Goal: Obtain resource: Download file/media

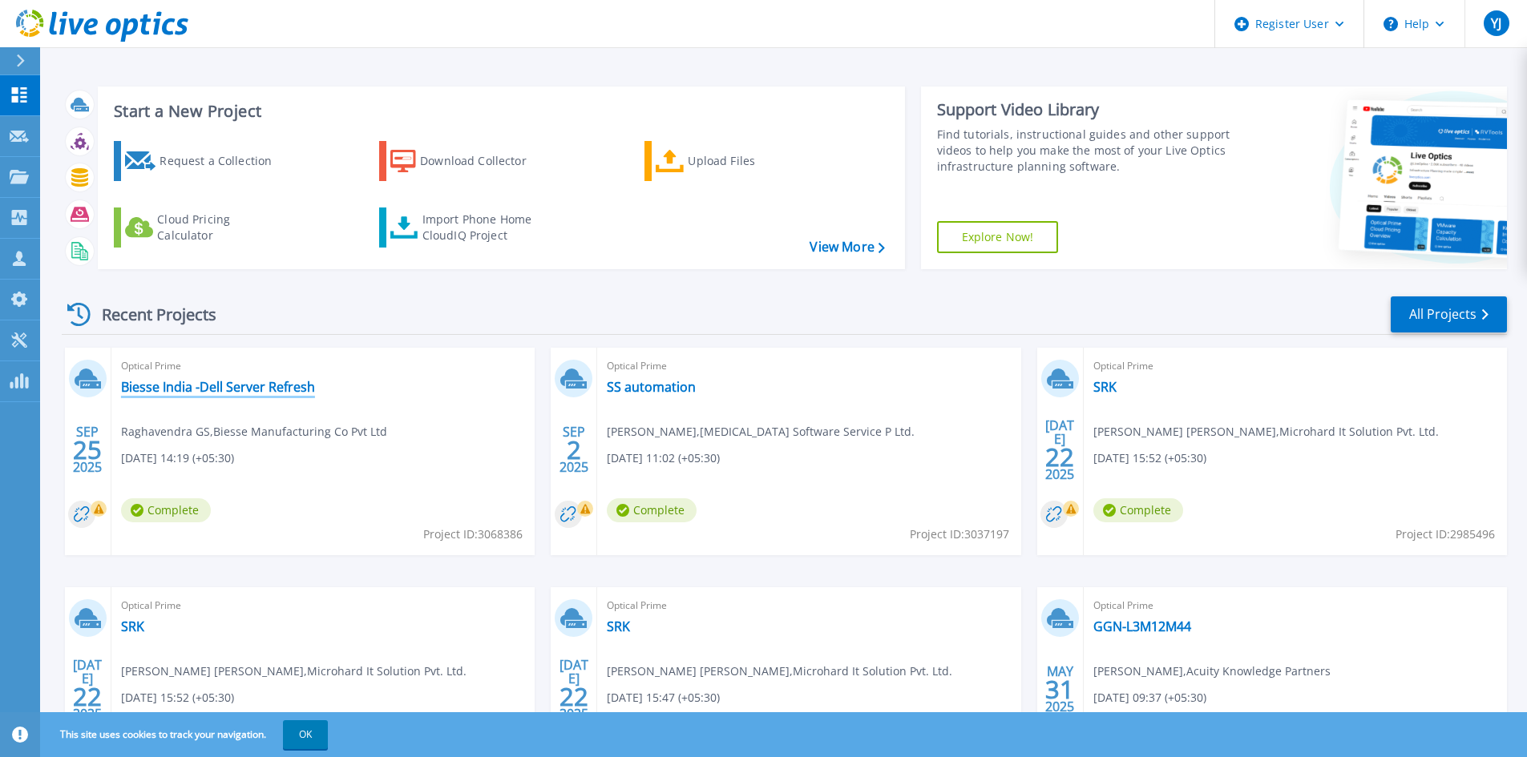
click at [208, 388] on link "Biesse India -Dell Server Refresh" at bounding box center [218, 387] width 194 height 16
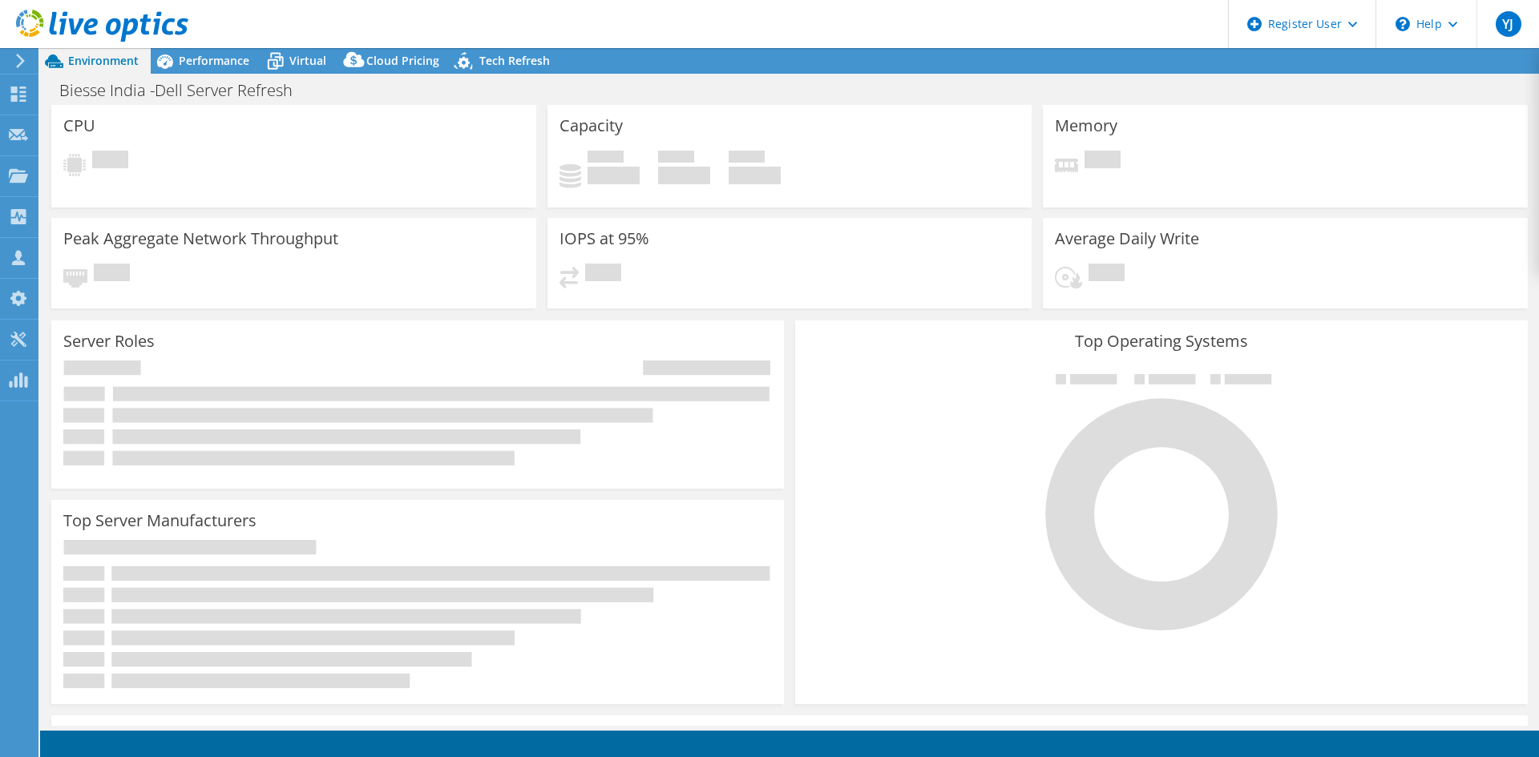
select select "USD"
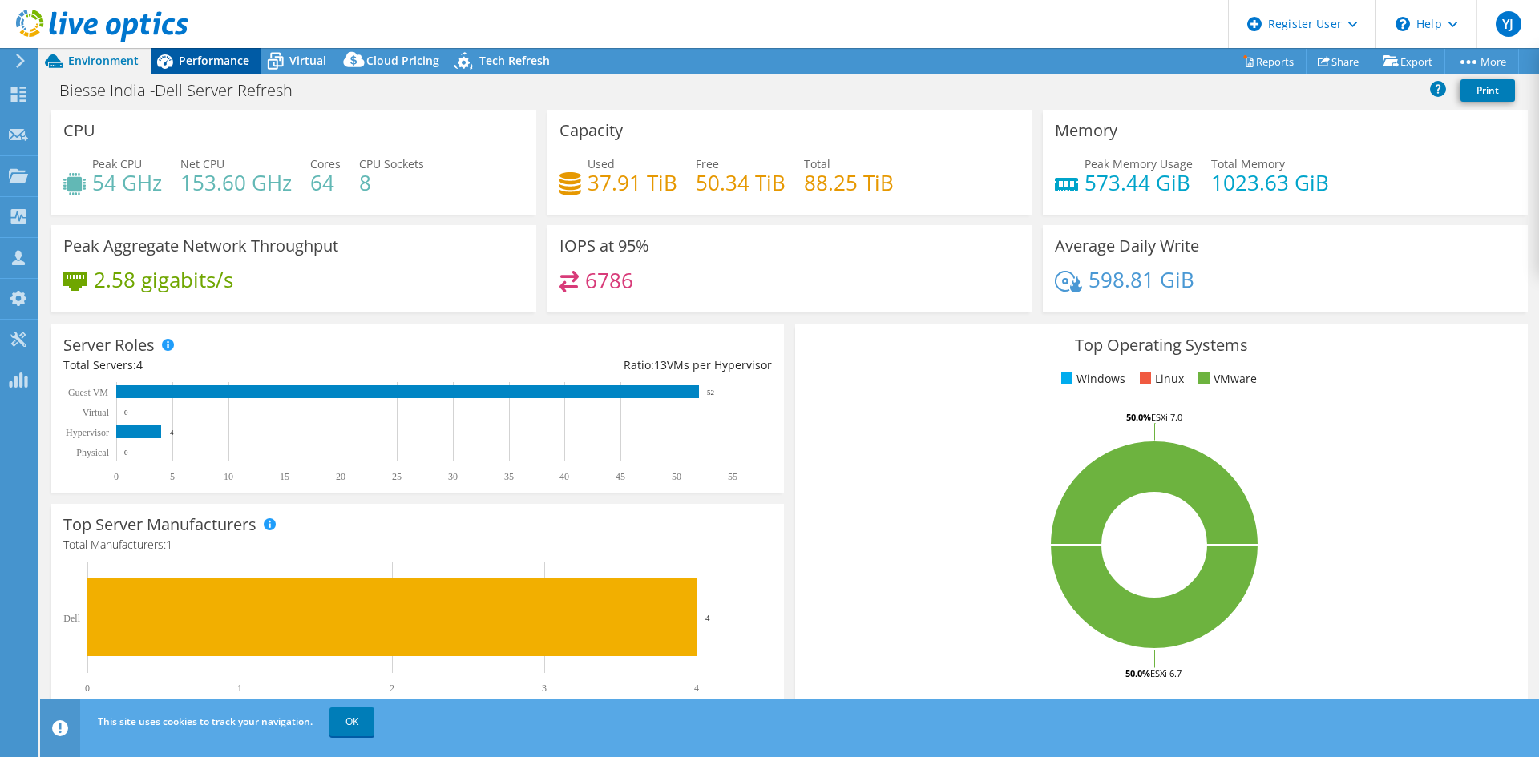
click at [197, 67] on span "Performance" at bounding box center [214, 60] width 71 height 15
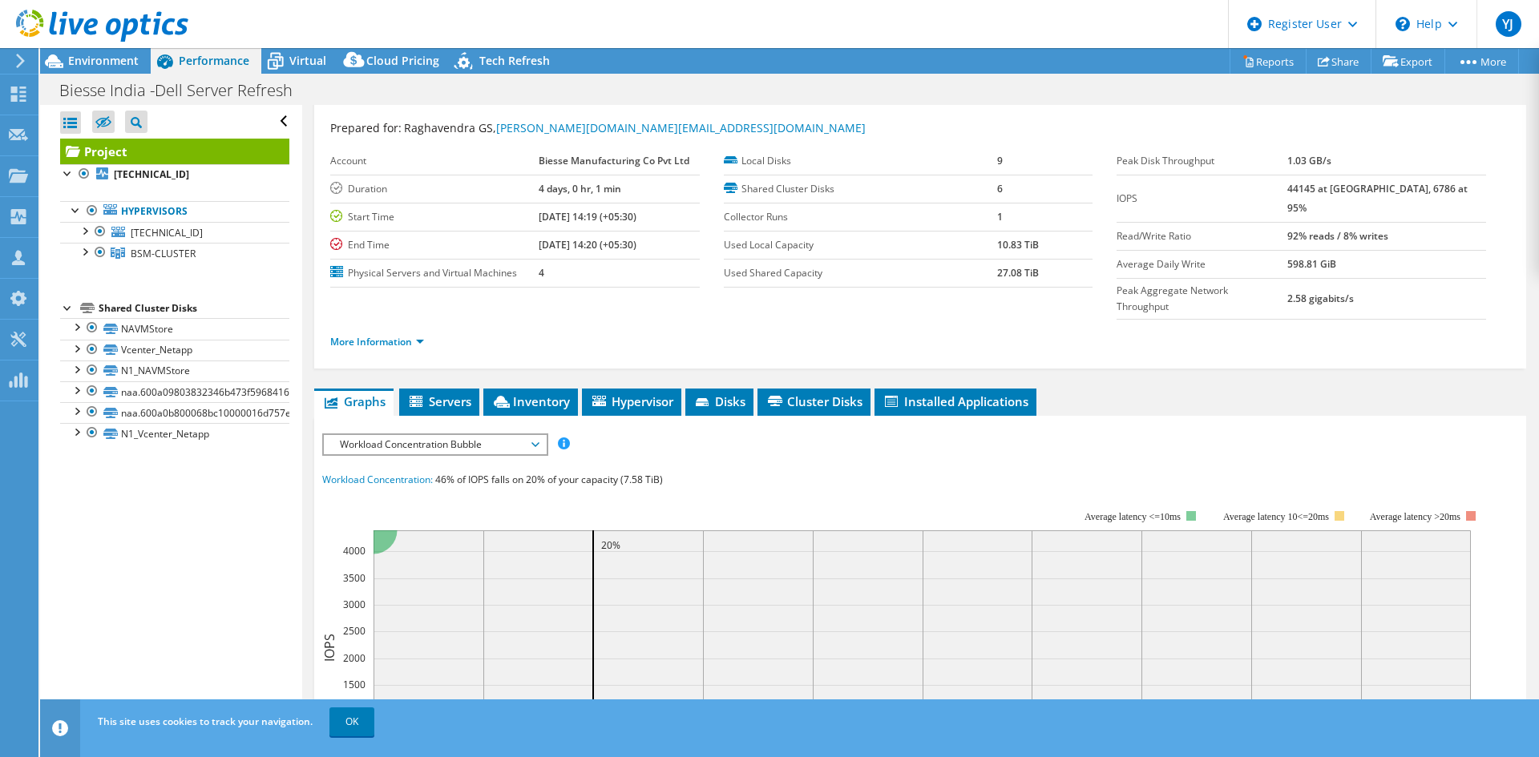
scroll to position [12, 0]
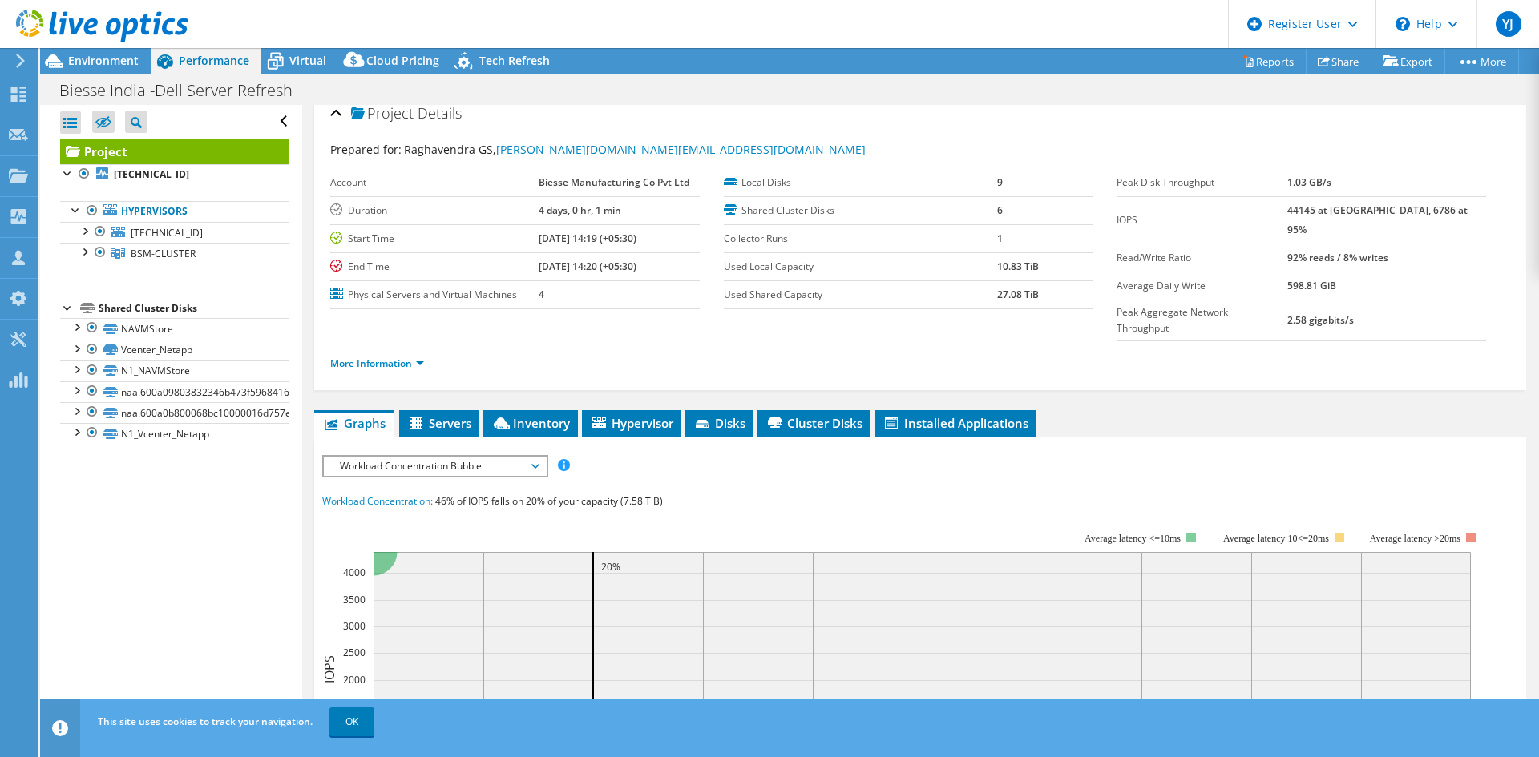
click at [417, 457] on span "Workload Concentration Bubble" at bounding box center [435, 466] width 206 height 19
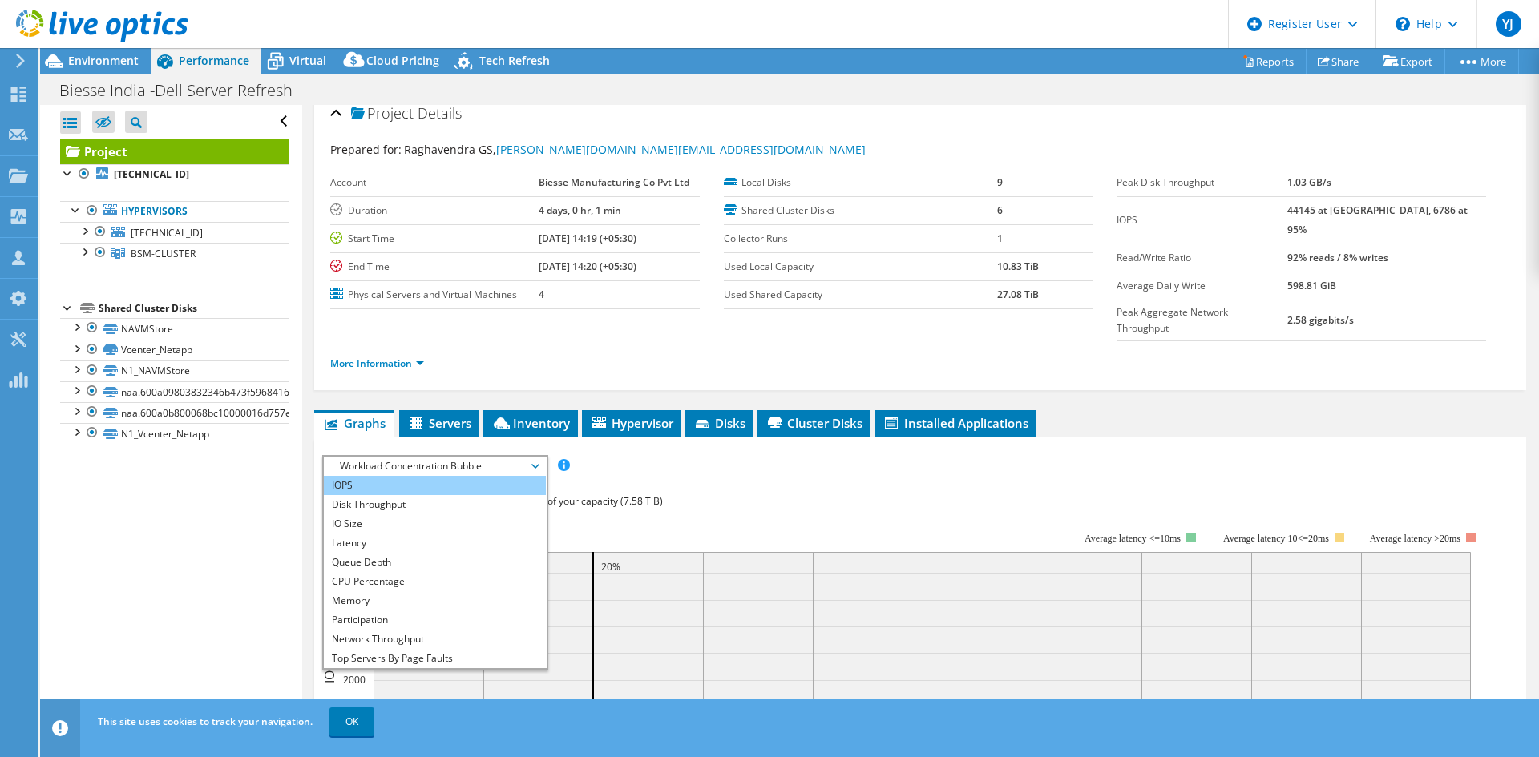
click at [382, 476] on li "IOPS" at bounding box center [435, 485] width 222 height 19
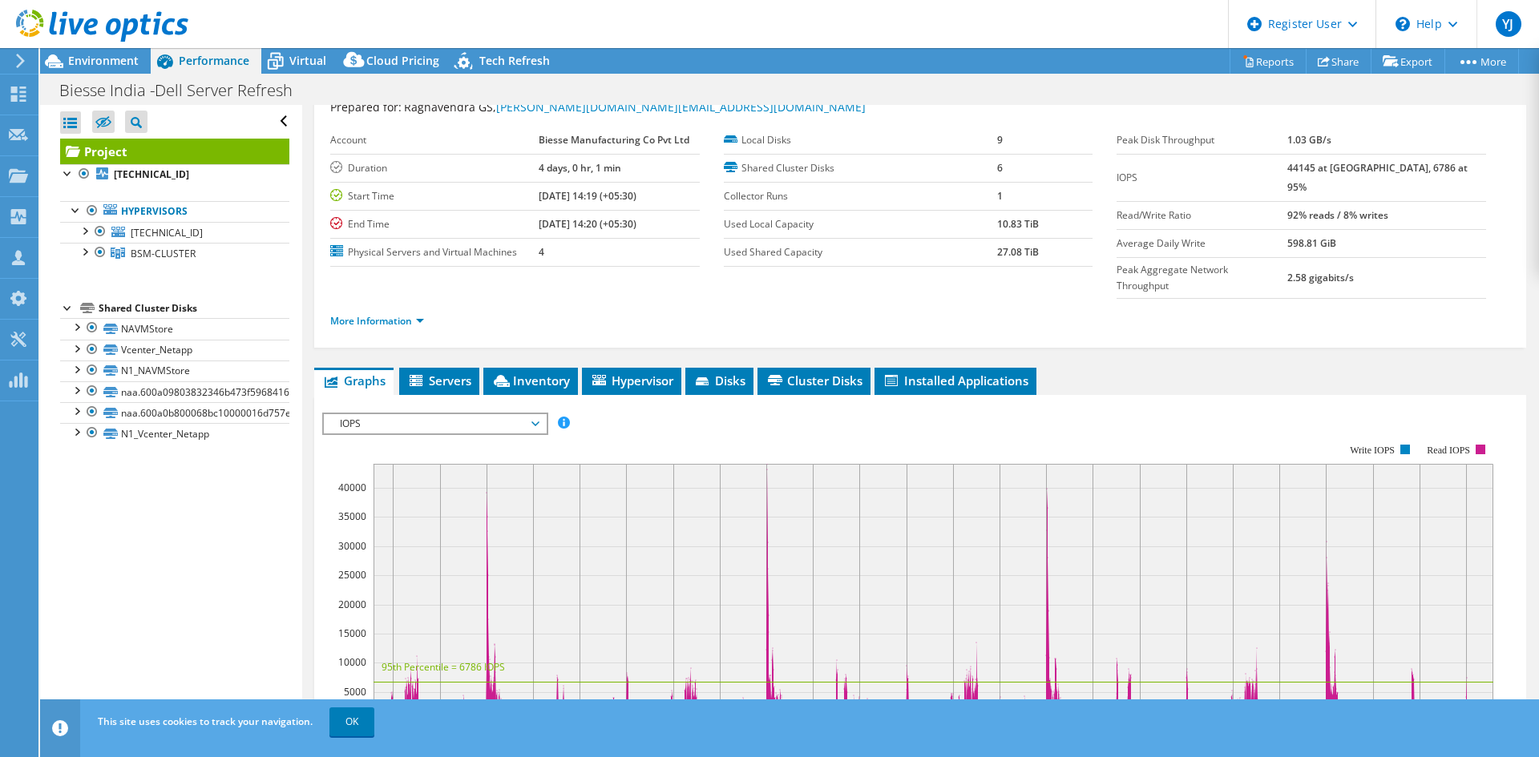
scroll to position [92, 0]
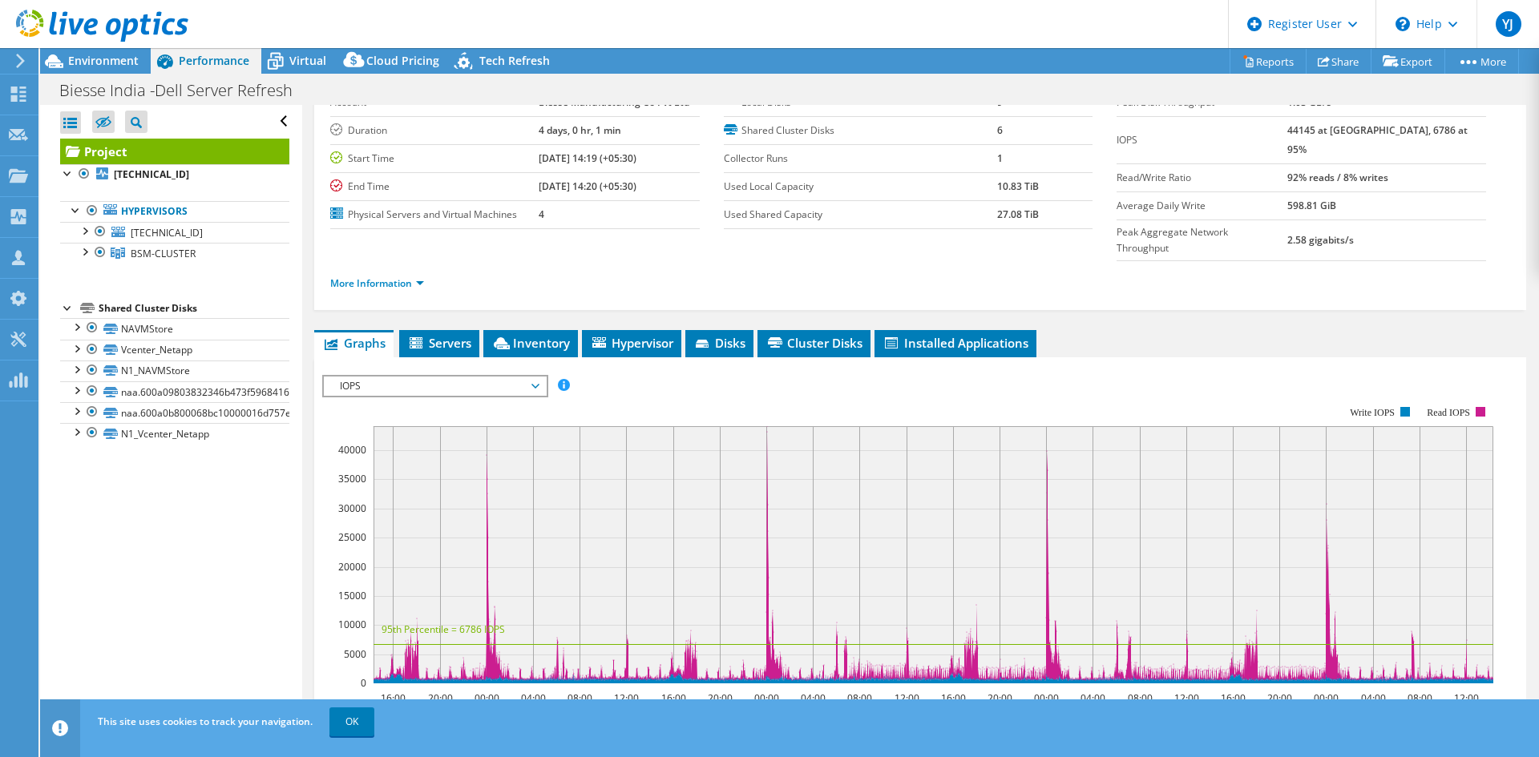
click at [535, 377] on span "IOPS" at bounding box center [435, 386] width 206 height 19
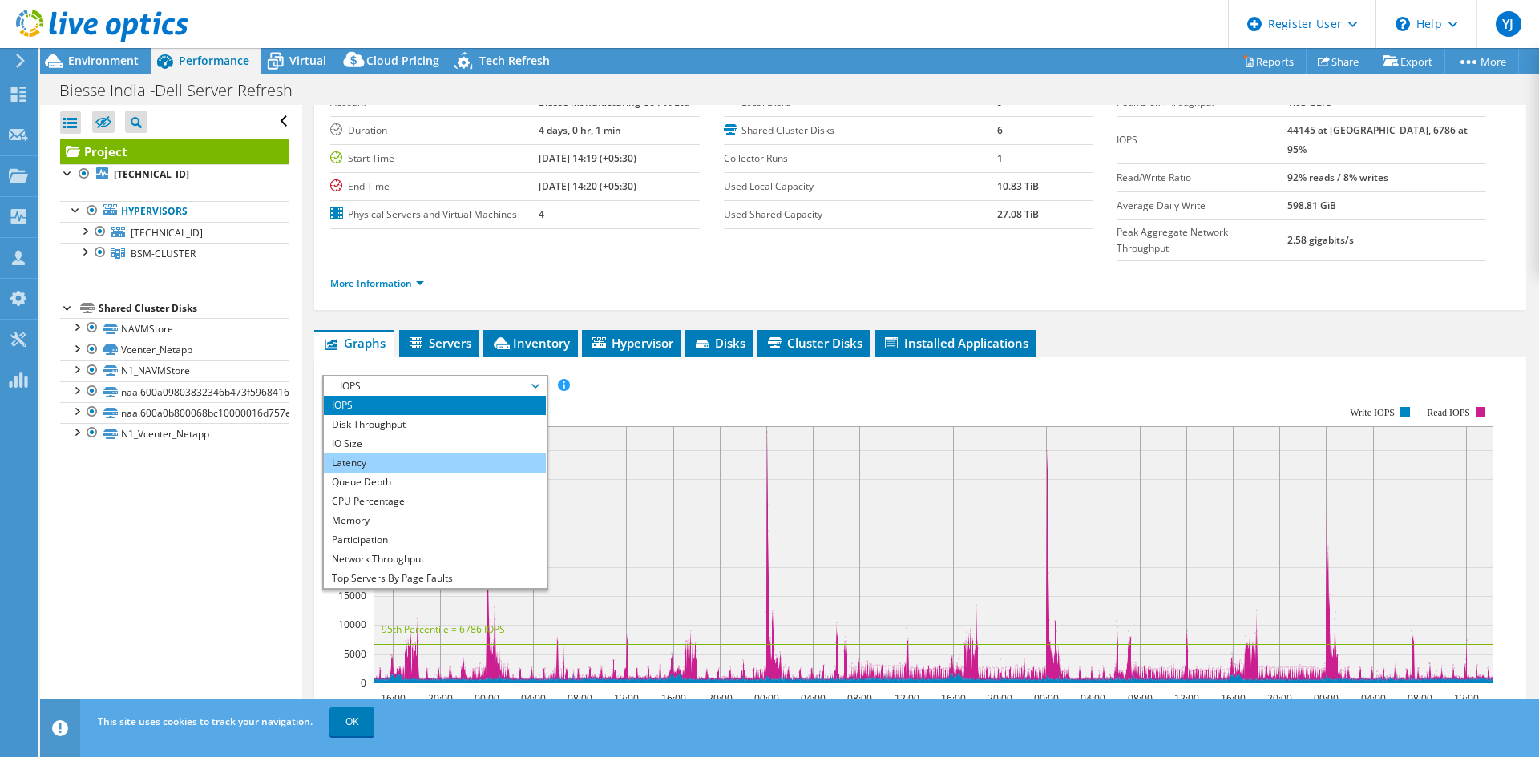
click at [378, 454] on li "Latency" at bounding box center [435, 463] width 222 height 19
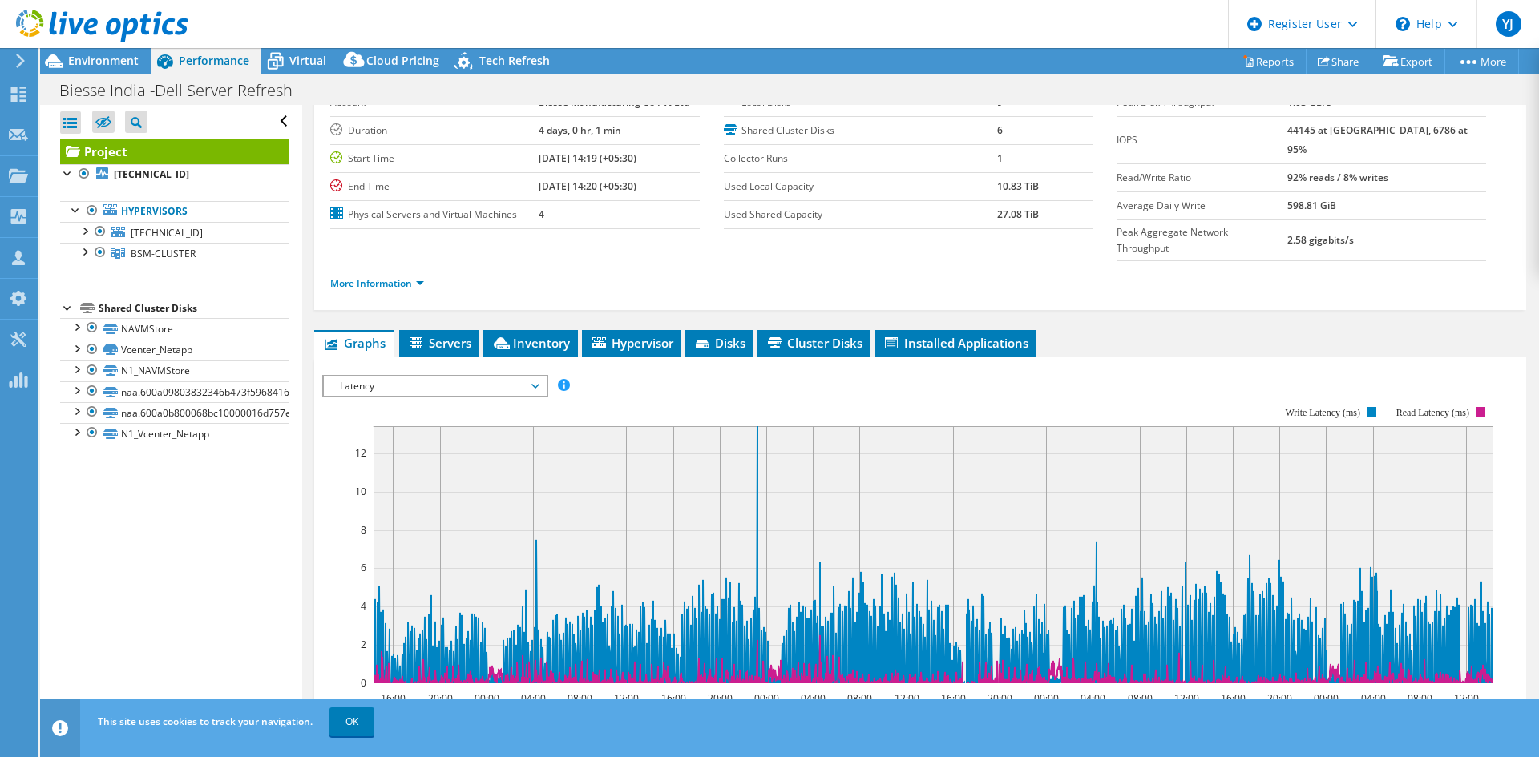
click at [539, 384] on icon at bounding box center [535, 386] width 8 height 5
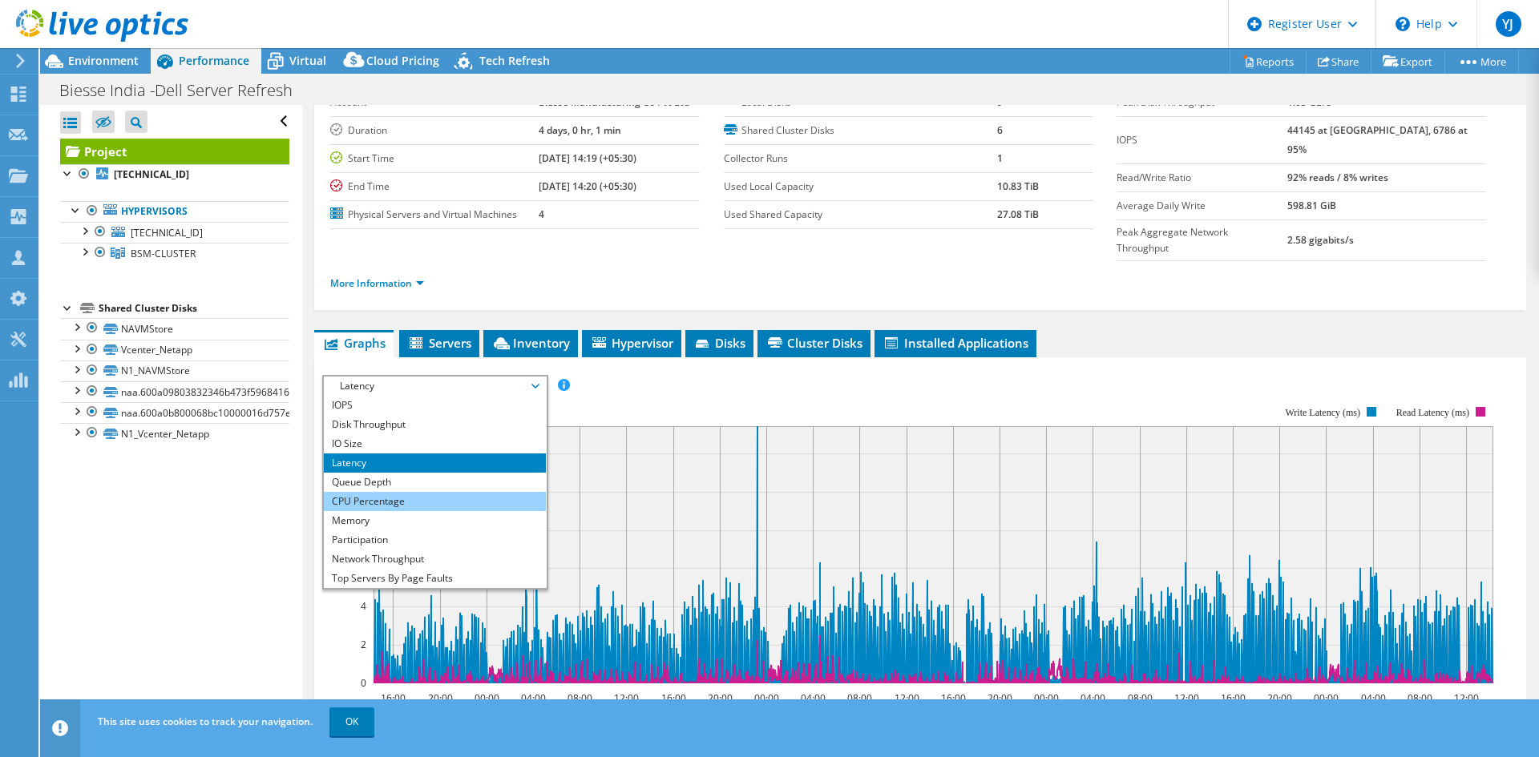
click at [364, 492] on li "CPU Percentage" at bounding box center [435, 501] width 222 height 19
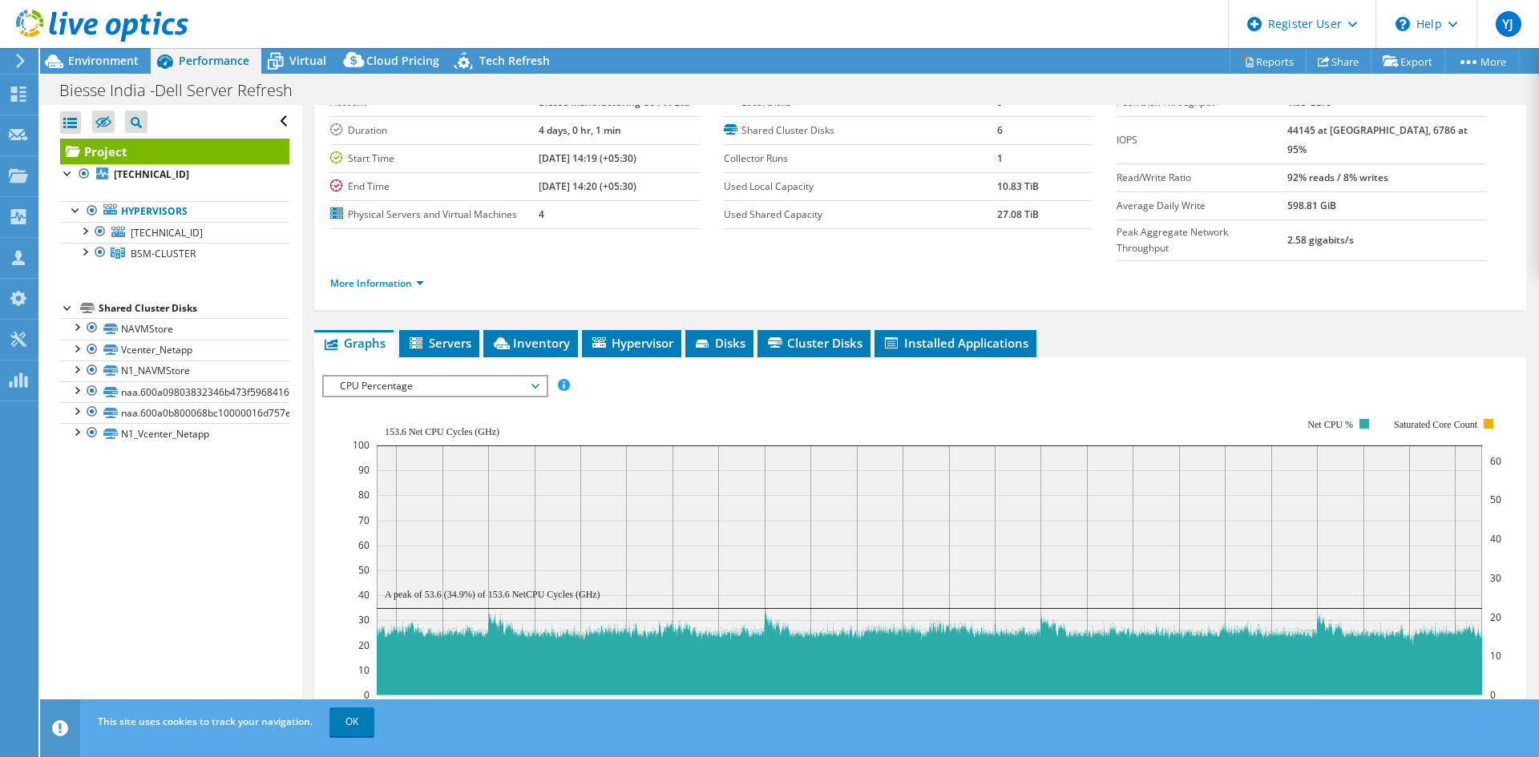
click at [405, 377] on span "CPU Percentage" at bounding box center [435, 386] width 206 height 19
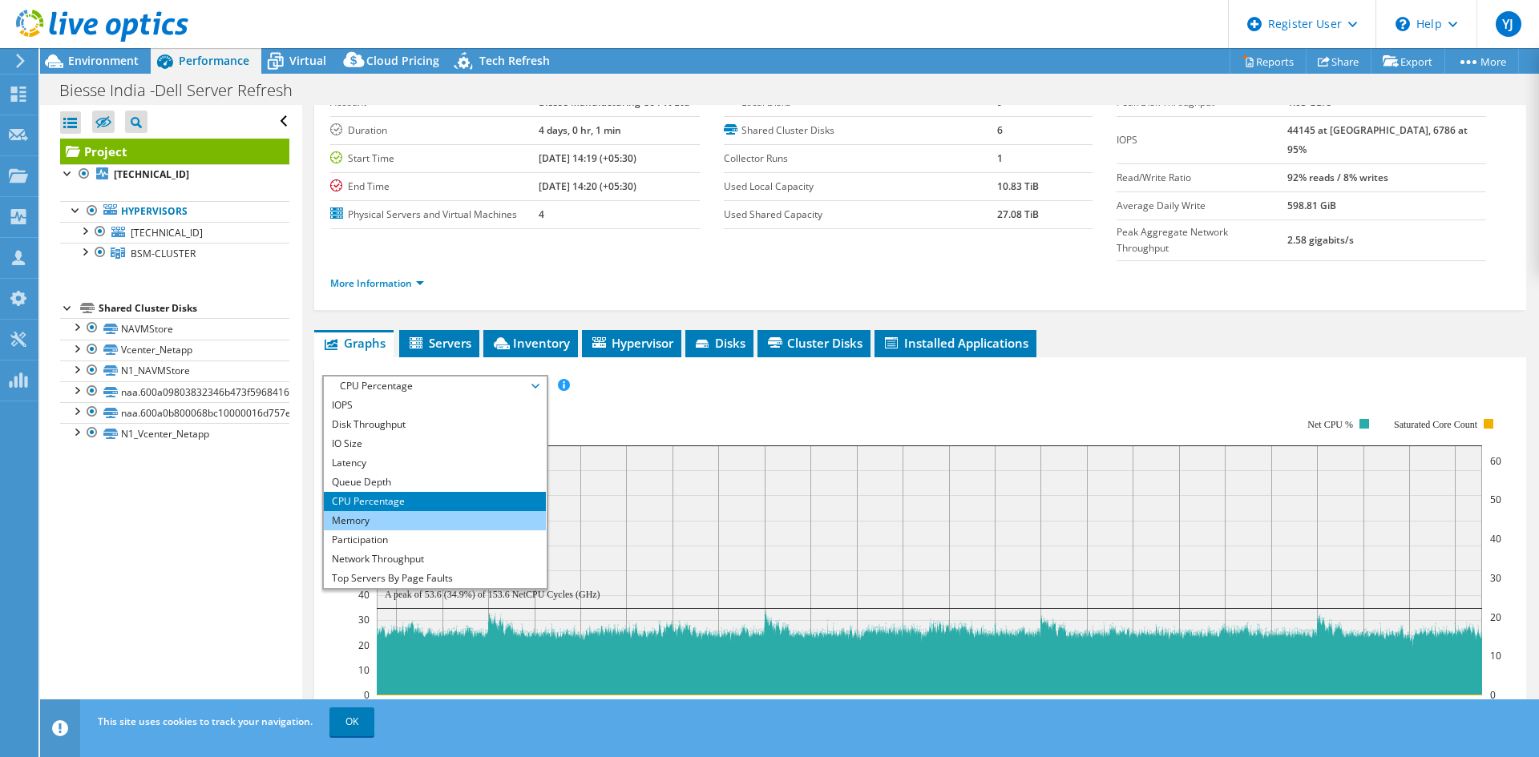
click at [386, 511] on li "Memory" at bounding box center [435, 520] width 222 height 19
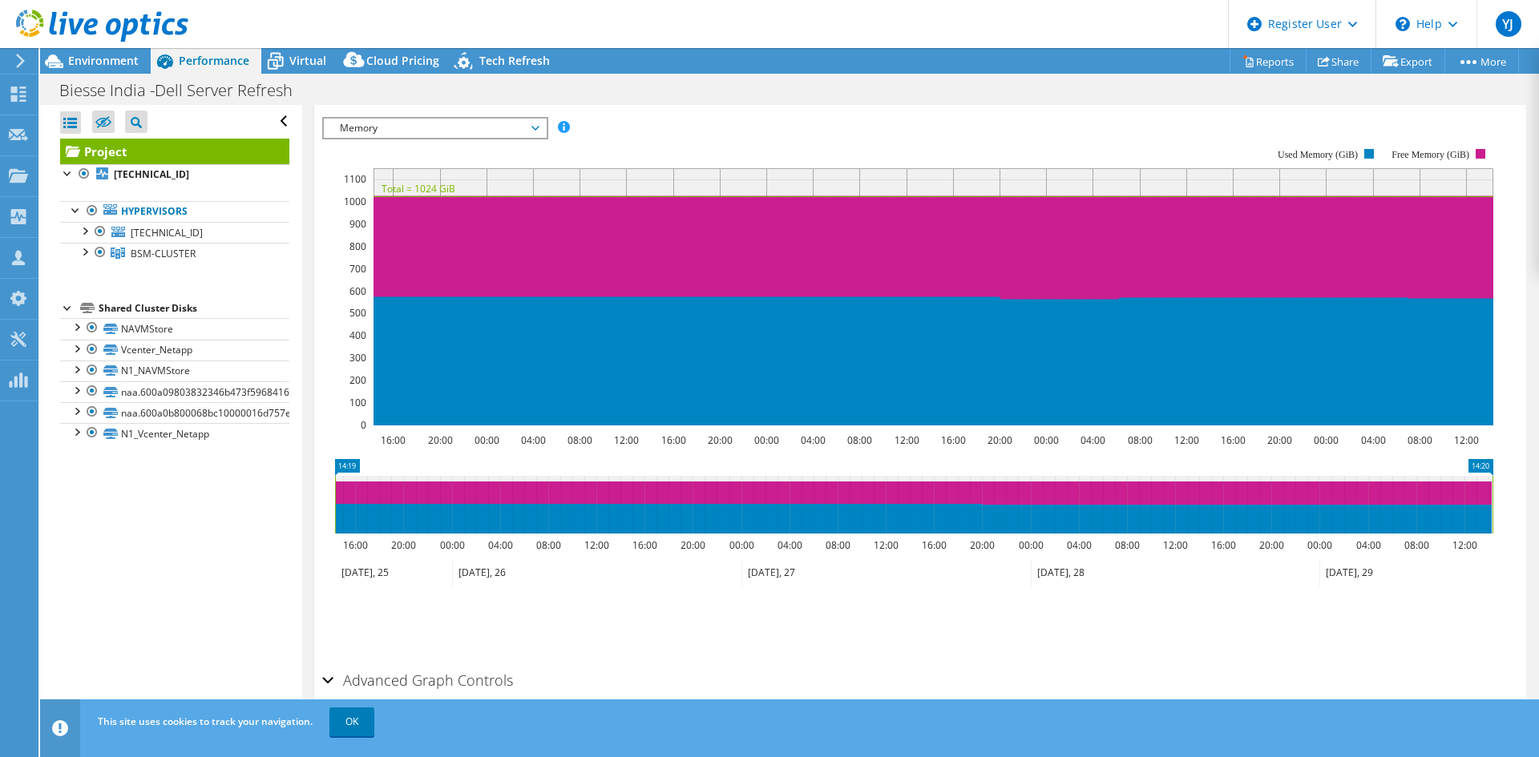
scroll to position [367, 0]
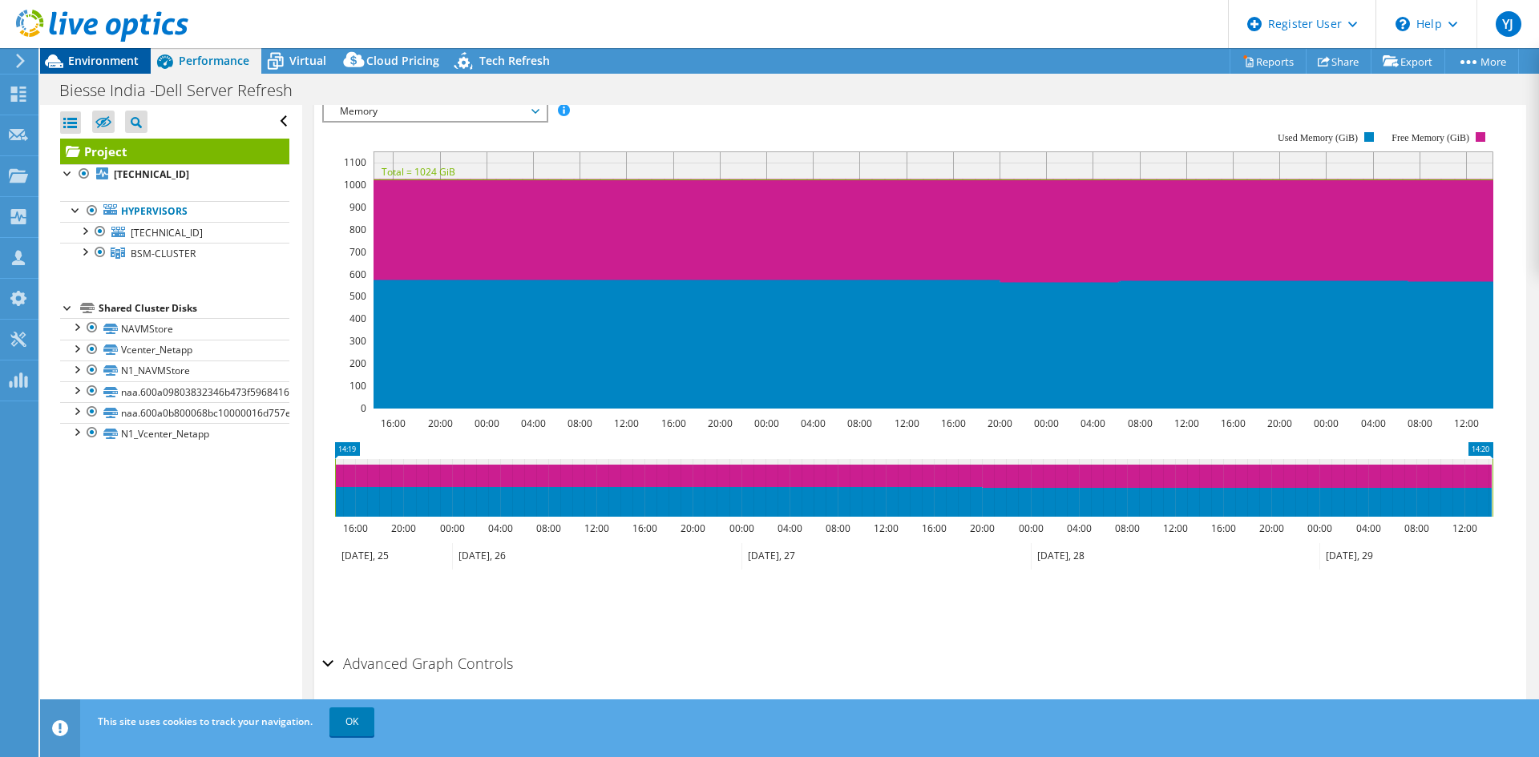
click at [111, 55] on span "Environment" at bounding box center [103, 60] width 71 height 15
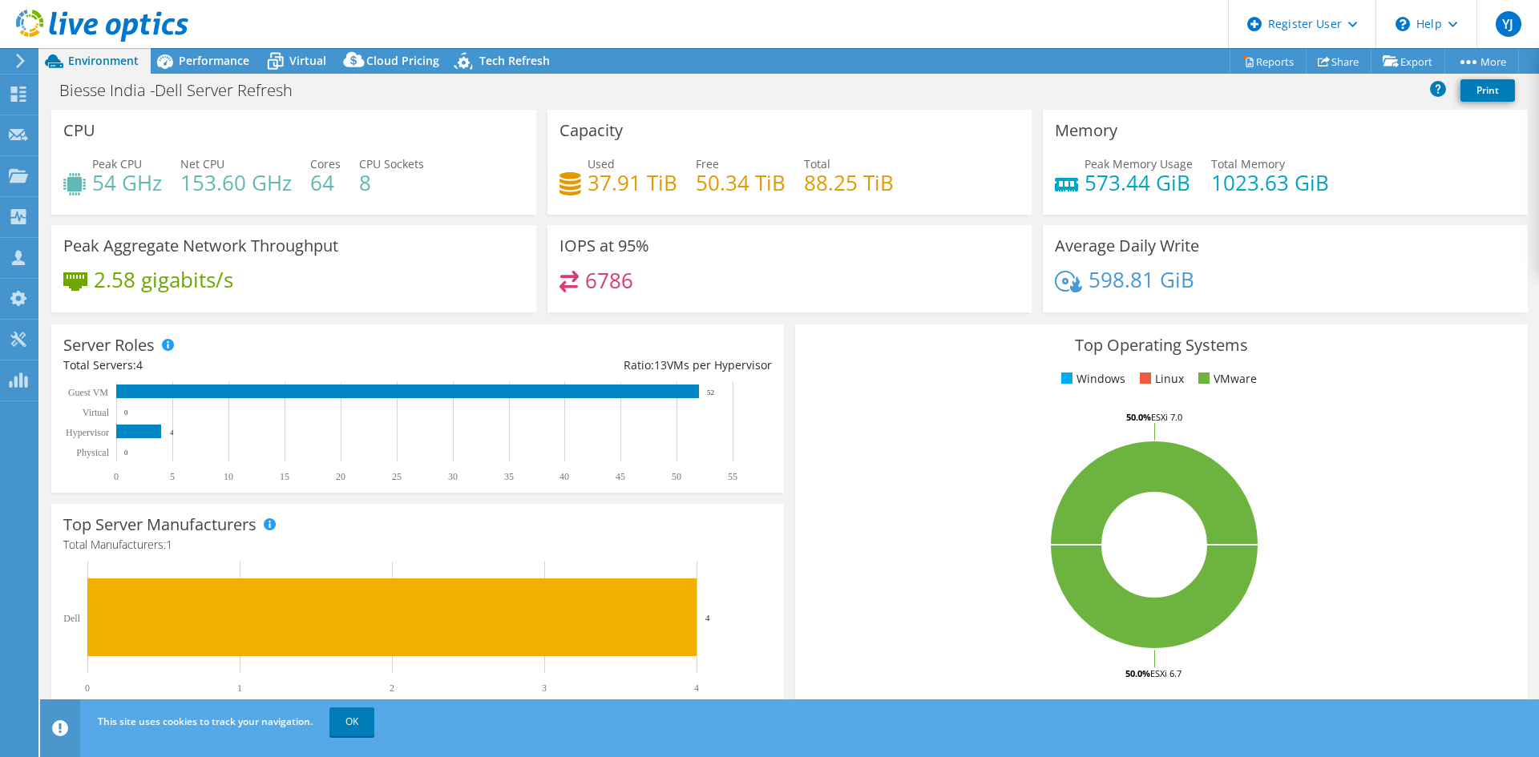
scroll to position [160, 0]
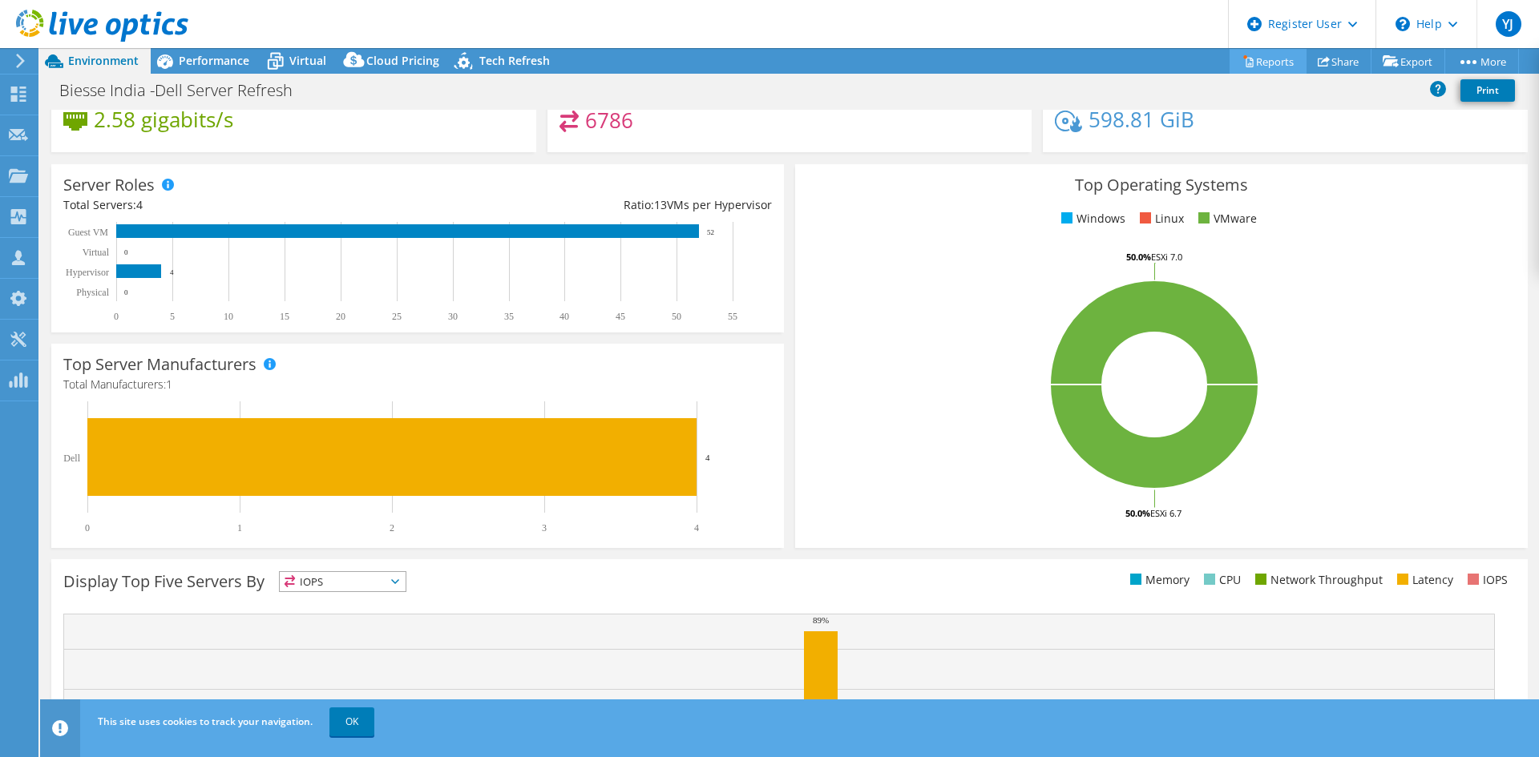
click at [1267, 57] on link "Reports" at bounding box center [1268, 61] width 77 height 25
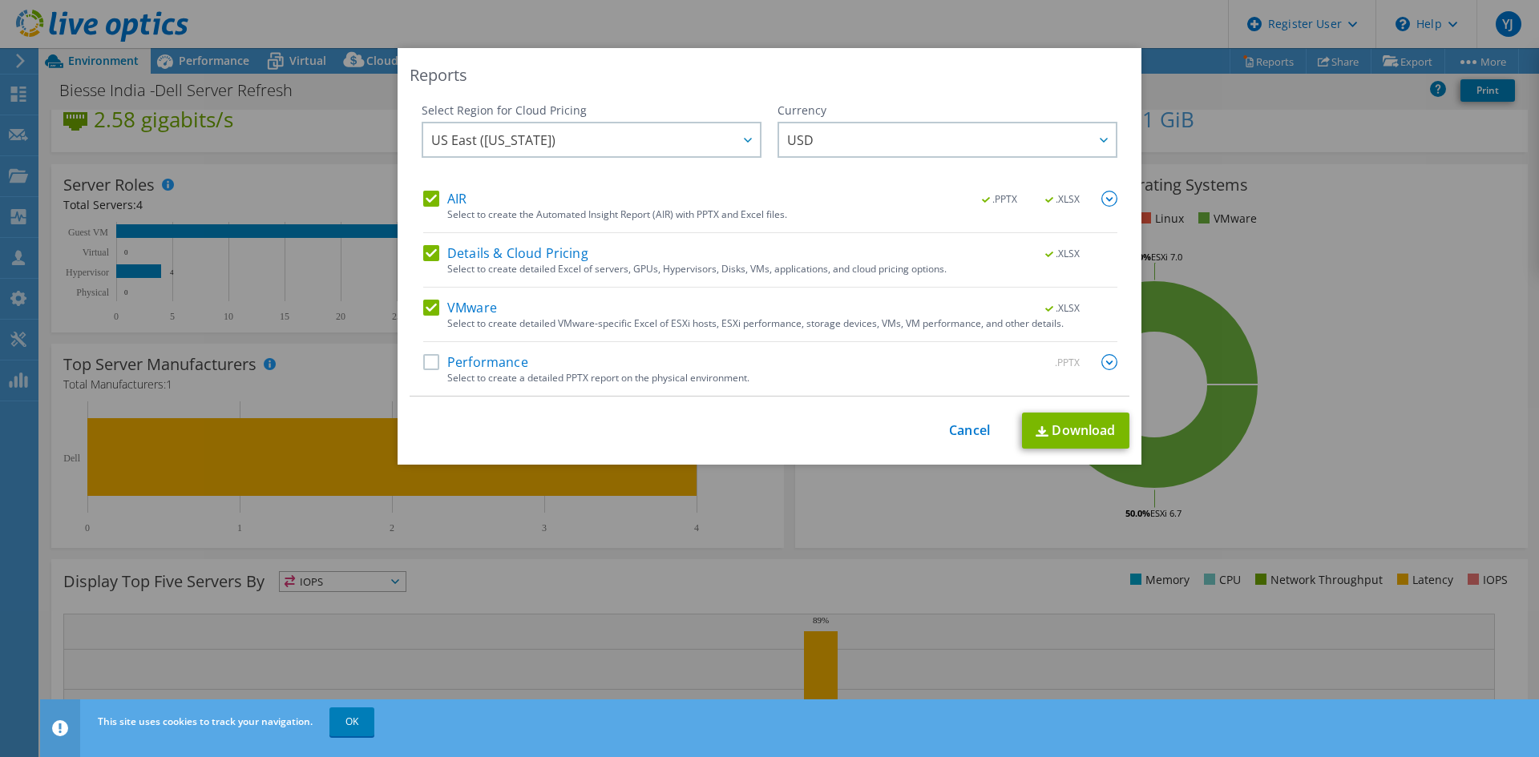
click at [423, 359] on label "Performance" at bounding box center [475, 362] width 105 height 16
click at [0, 0] on input "Performance" at bounding box center [0, 0] width 0 height 0
click at [1103, 363] on img at bounding box center [1109, 362] width 16 height 16
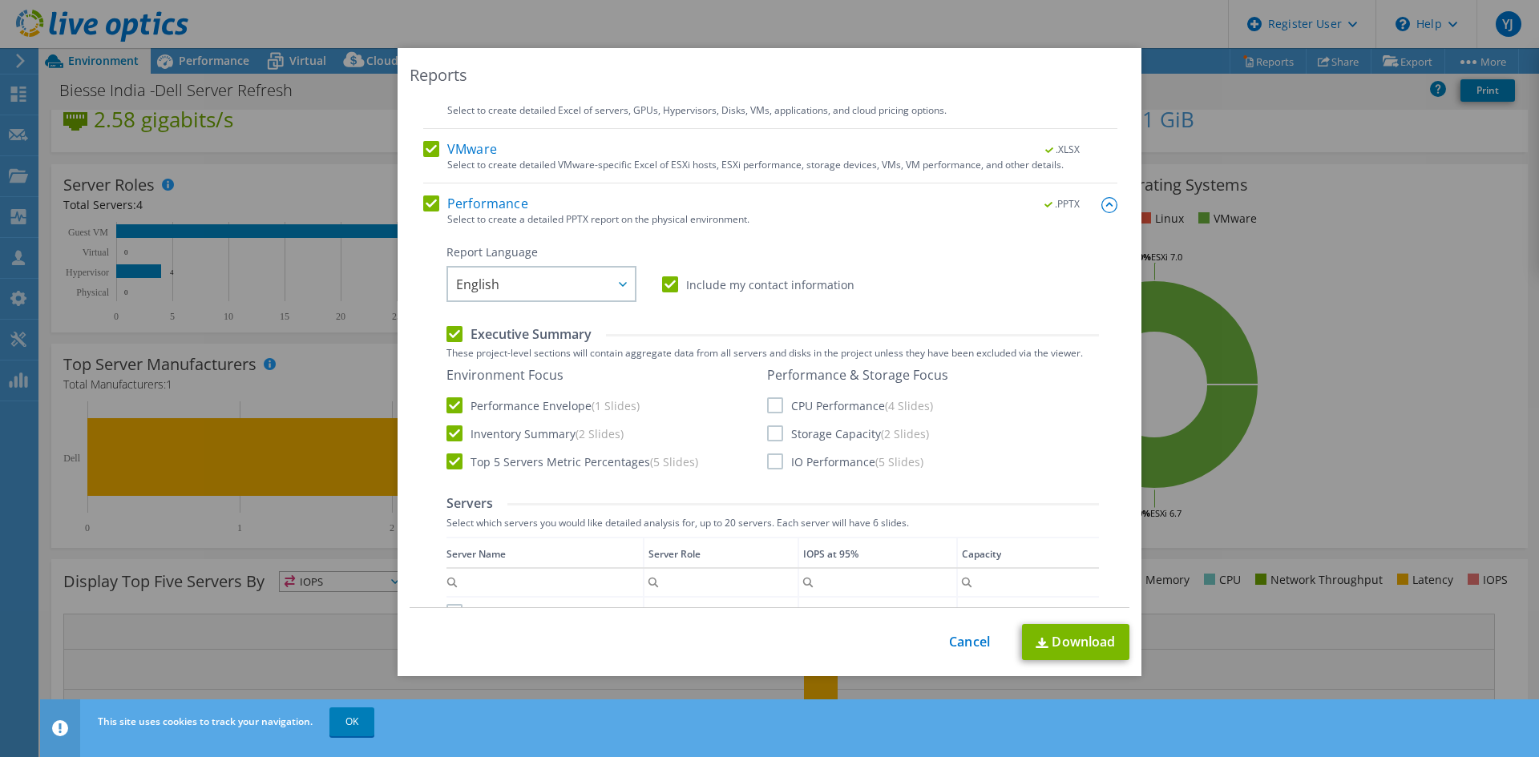
scroll to position [160, 0]
click at [767, 404] on label "CPU Performance (4 Slides)" at bounding box center [850, 404] width 166 height 16
click at [0, 0] on input "CPU Performance (4 Slides)" at bounding box center [0, 0] width 0 height 0
click at [773, 425] on label "Storage Capacity (2 Slides)" at bounding box center [848, 432] width 162 height 16
click at [0, 0] on input "Storage Capacity (2 Slides)" at bounding box center [0, 0] width 0 height 0
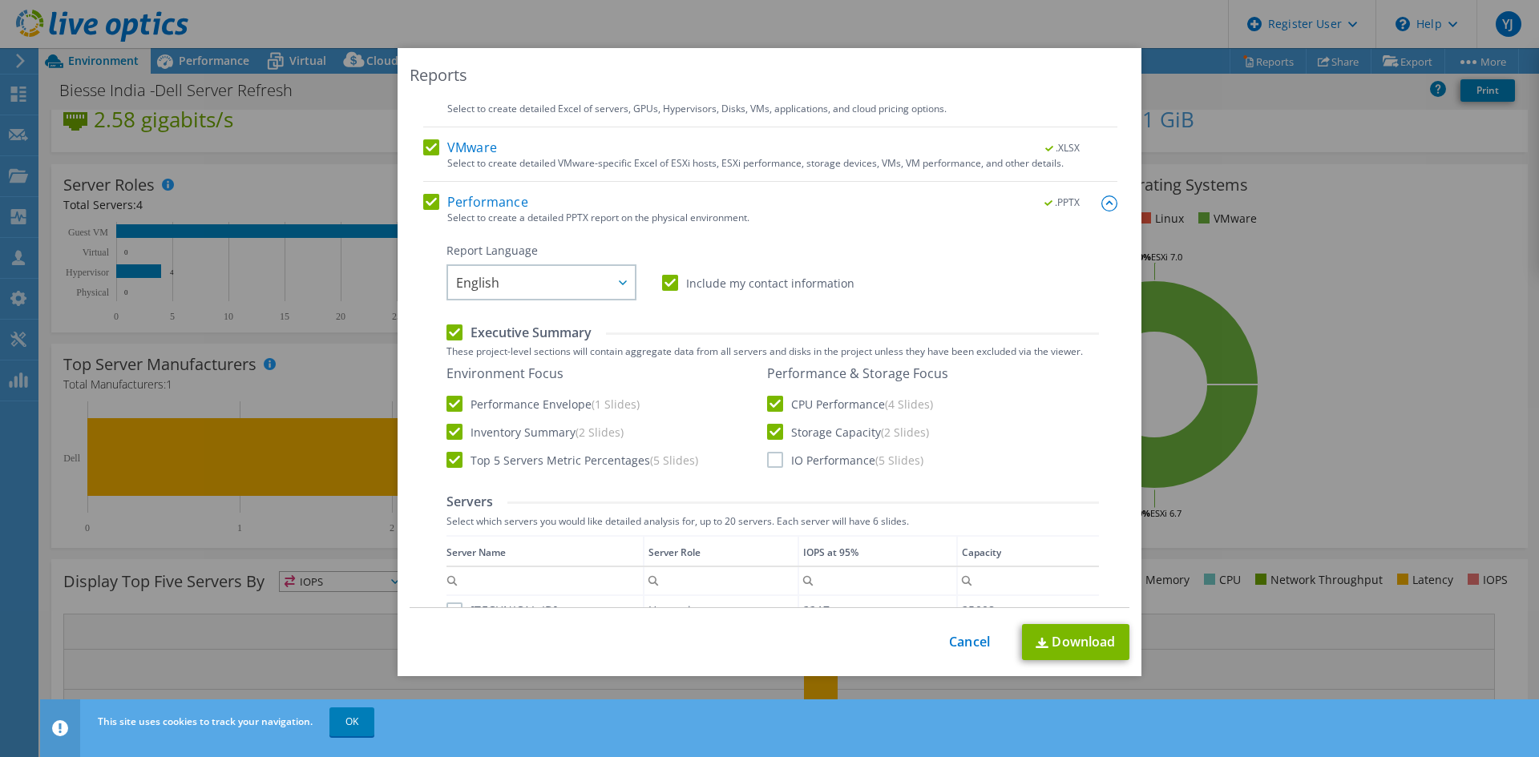
click at [773, 456] on label "IO Performance (5 Slides)" at bounding box center [845, 460] width 156 height 16
click at [0, 0] on input "IO Performance (5 Slides)" at bounding box center [0, 0] width 0 height 0
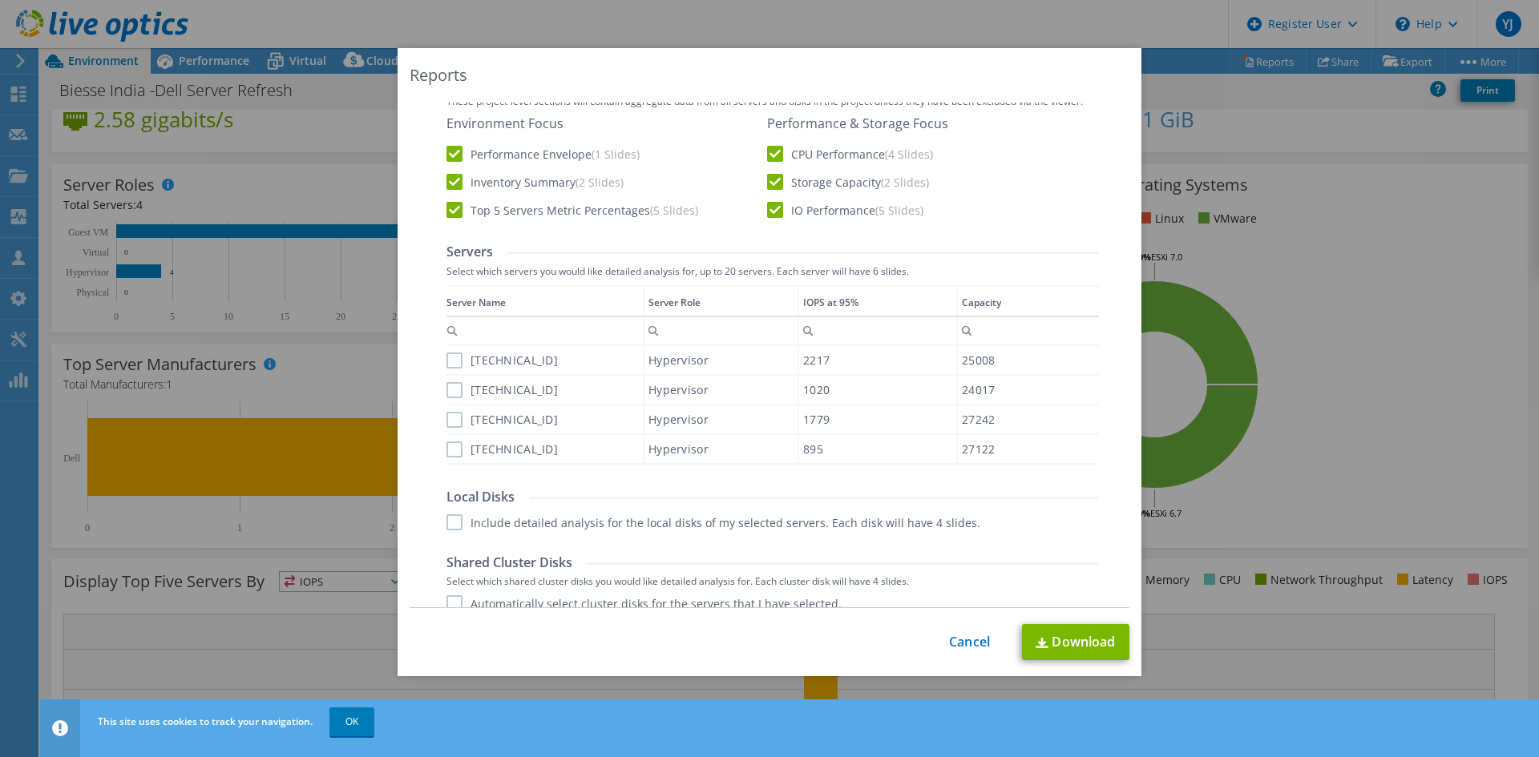
scroll to position [481, 0]
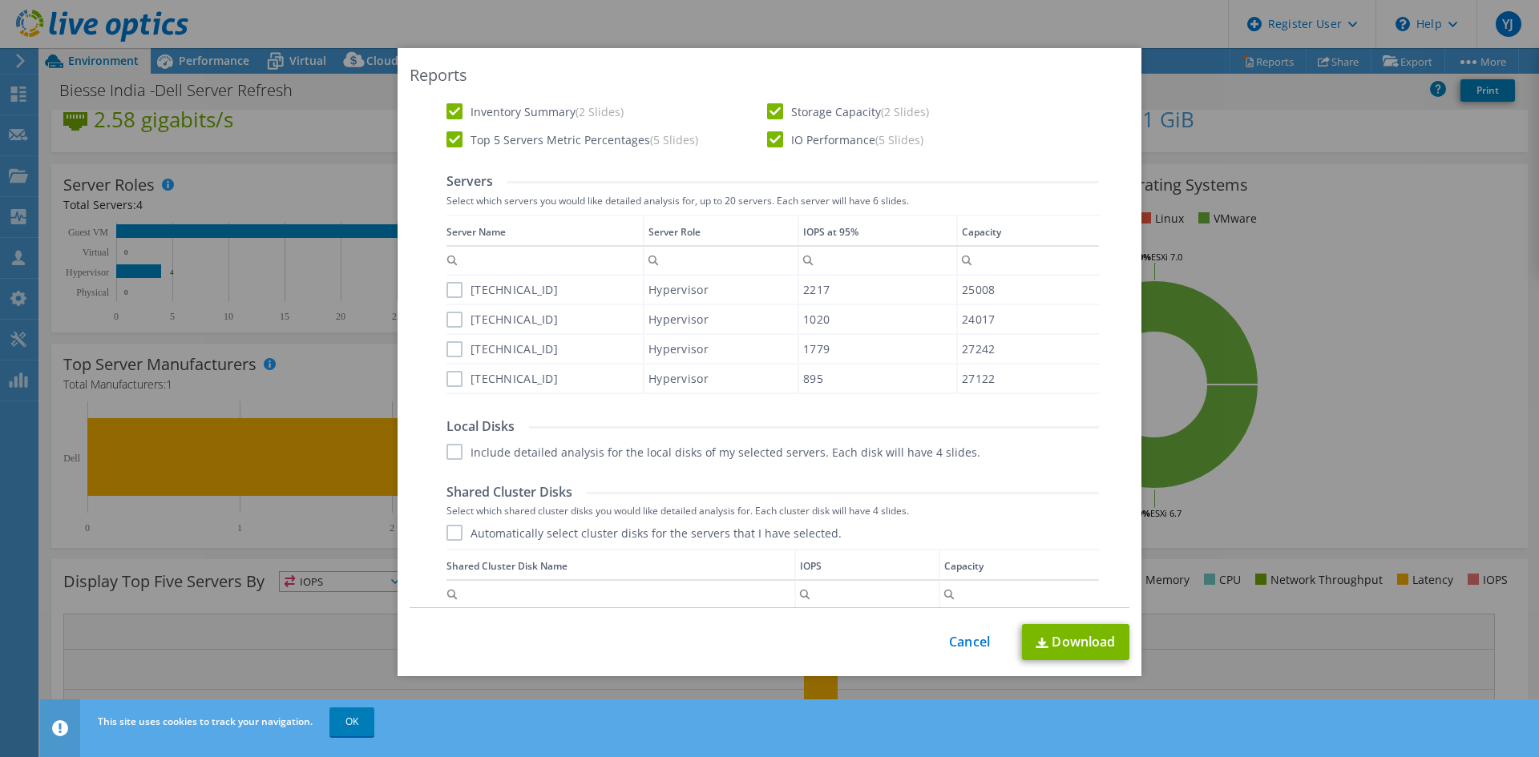
click at [449, 291] on label "[TECHNICAL_ID]" at bounding box center [501, 290] width 111 height 16
click at [0, 0] on input "[TECHNICAL_ID]" at bounding box center [0, 0] width 0 height 0
click at [446, 324] on label "[TECHNICAL_ID]" at bounding box center [501, 320] width 111 height 16
click at [0, 0] on input "[TECHNICAL_ID]" at bounding box center [0, 0] width 0 height 0
click at [454, 354] on label "[TECHNICAL_ID]" at bounding box center [501, 349] width 111 height 16
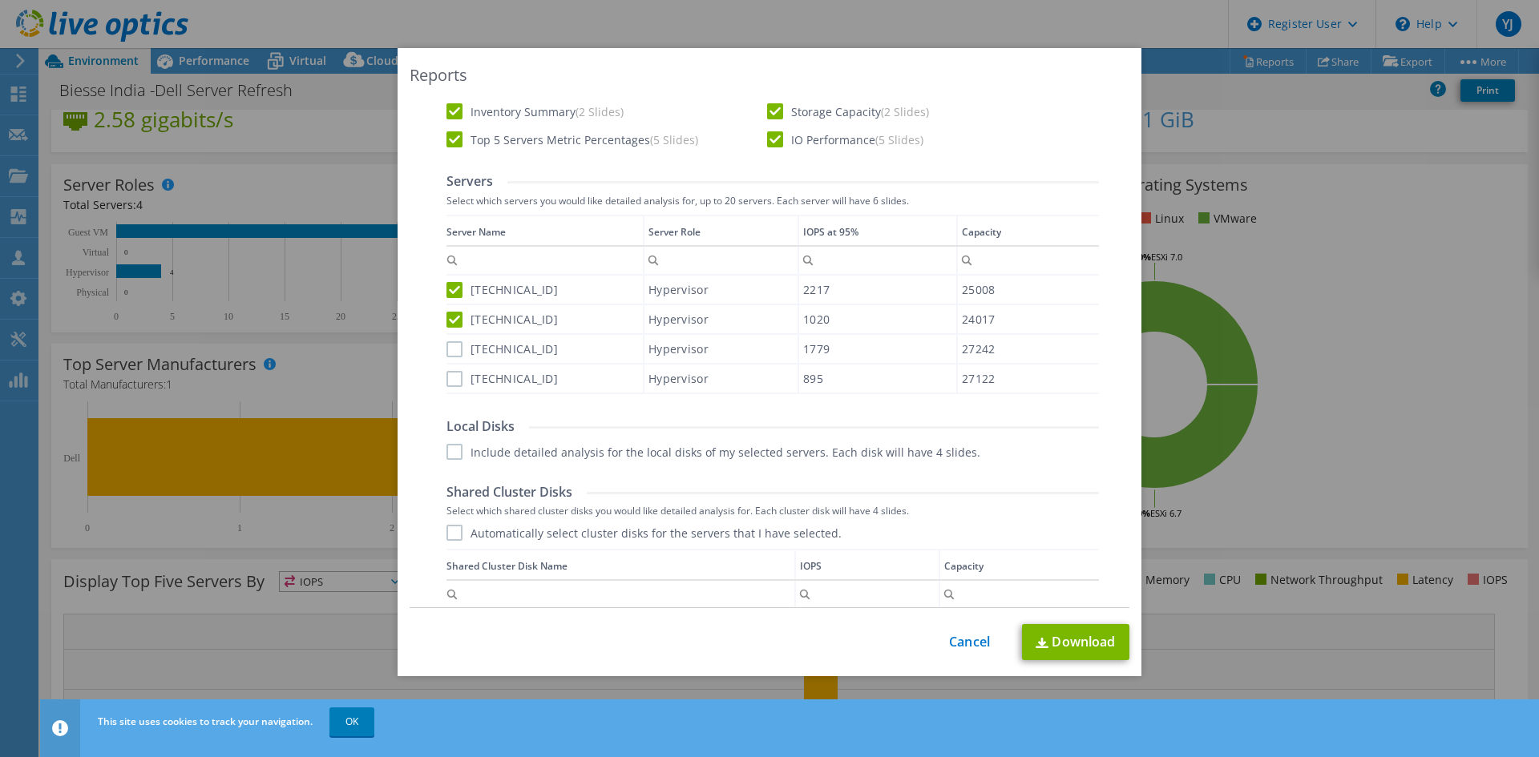
click at [0, 0] on input "[TECHNICAL_ID]" at bounding box center [0, 0] width 0 height 0
click at [446, 382] on label "[TECHNICAL_ID]" at bounding box center [501, 379] width 111 height 16
click at [0, 0] on input "[TECHNICAL_ID]" at bounding box center [0, 0] width 0 height 0
click at [452, 451] on label "Include detailed analysis for the local disks of my selected servers. Each disk…" at bounding box center [713, 452] width 534 height 16
click at [0, 0] on input "Include detailed analysis for the local disks of my selected servers. Each disk…" at bounding box center [0, 0] width 0 height 0
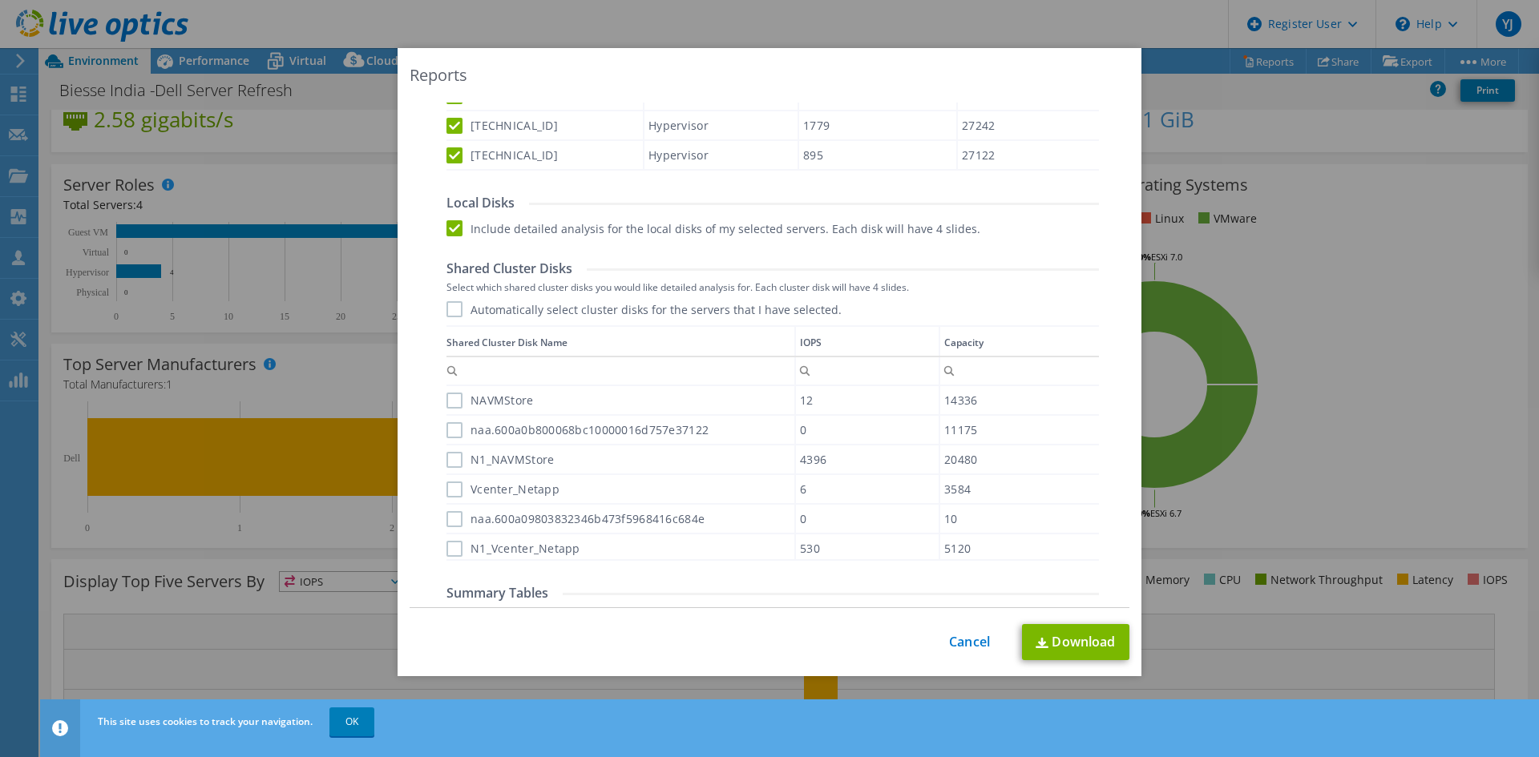
scroll to position [721, 0]
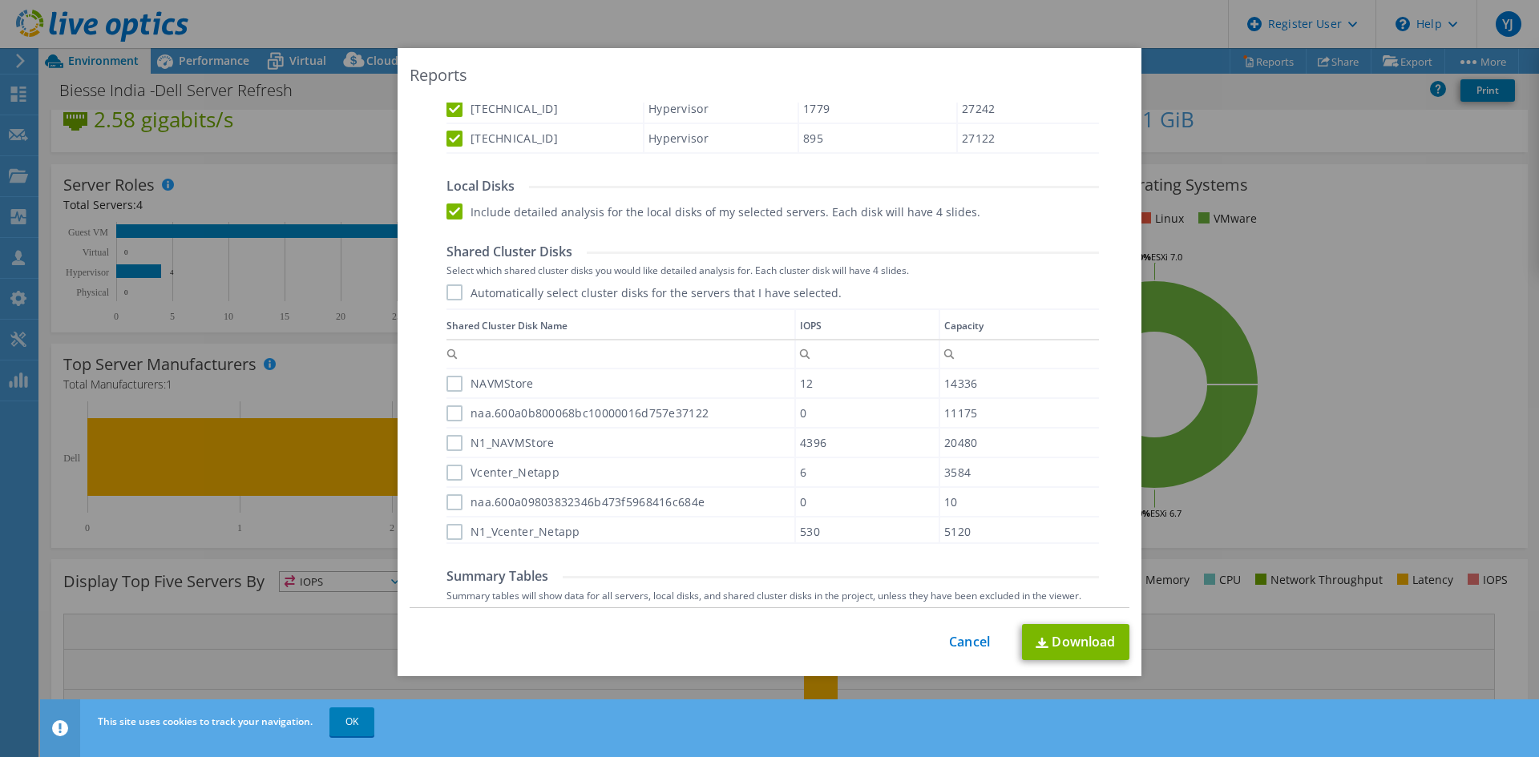
click at [446, 289] on label "Automatically select cluster disks for the servers that I have selected." at bounding box center [643, 293] width 395 height 16
click at [0, 0] on input "Automatically select cluster disks for the servers that I have selected." at bounding box center [0, 0] width 0 height 0
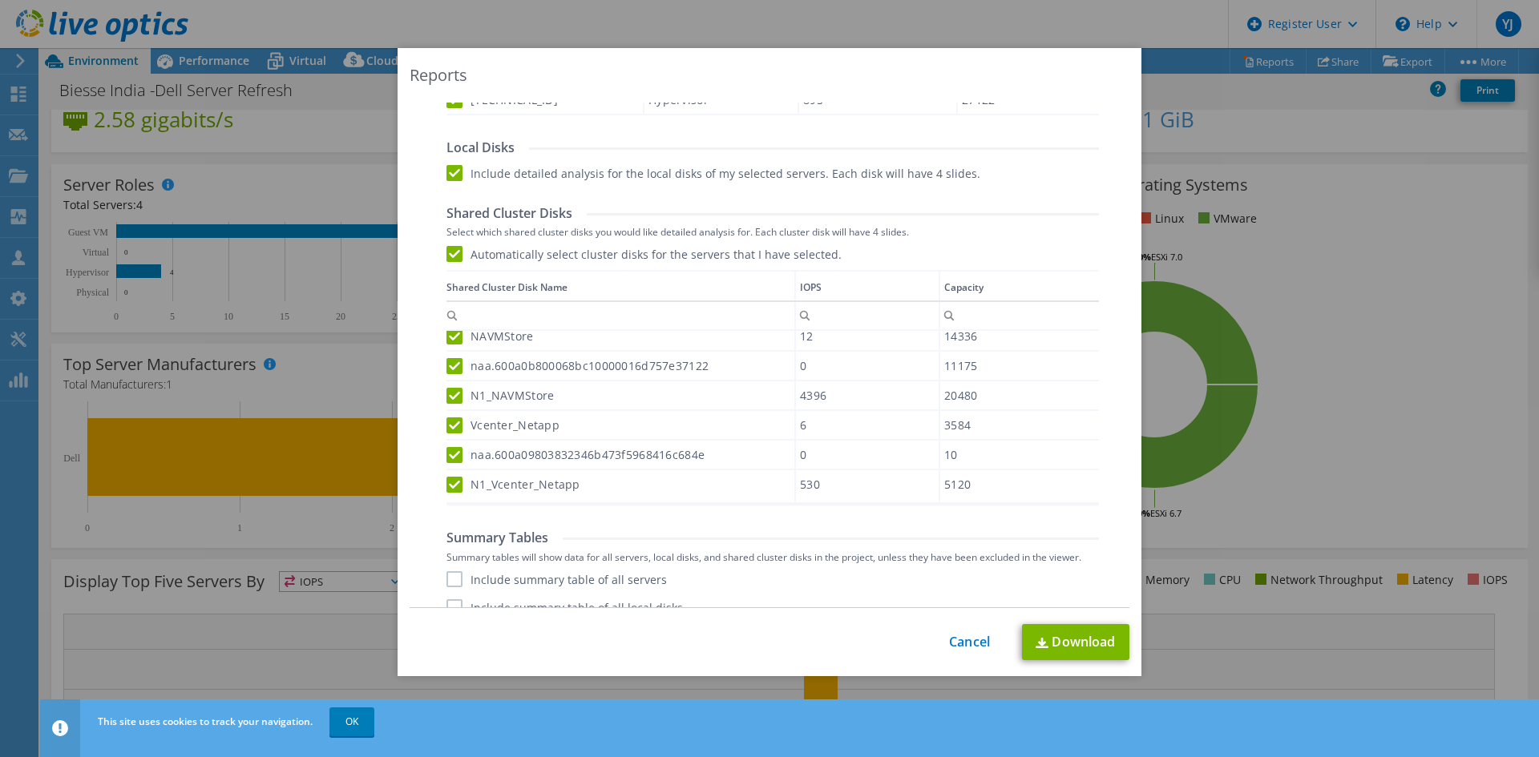
scroll to position [808, 0]
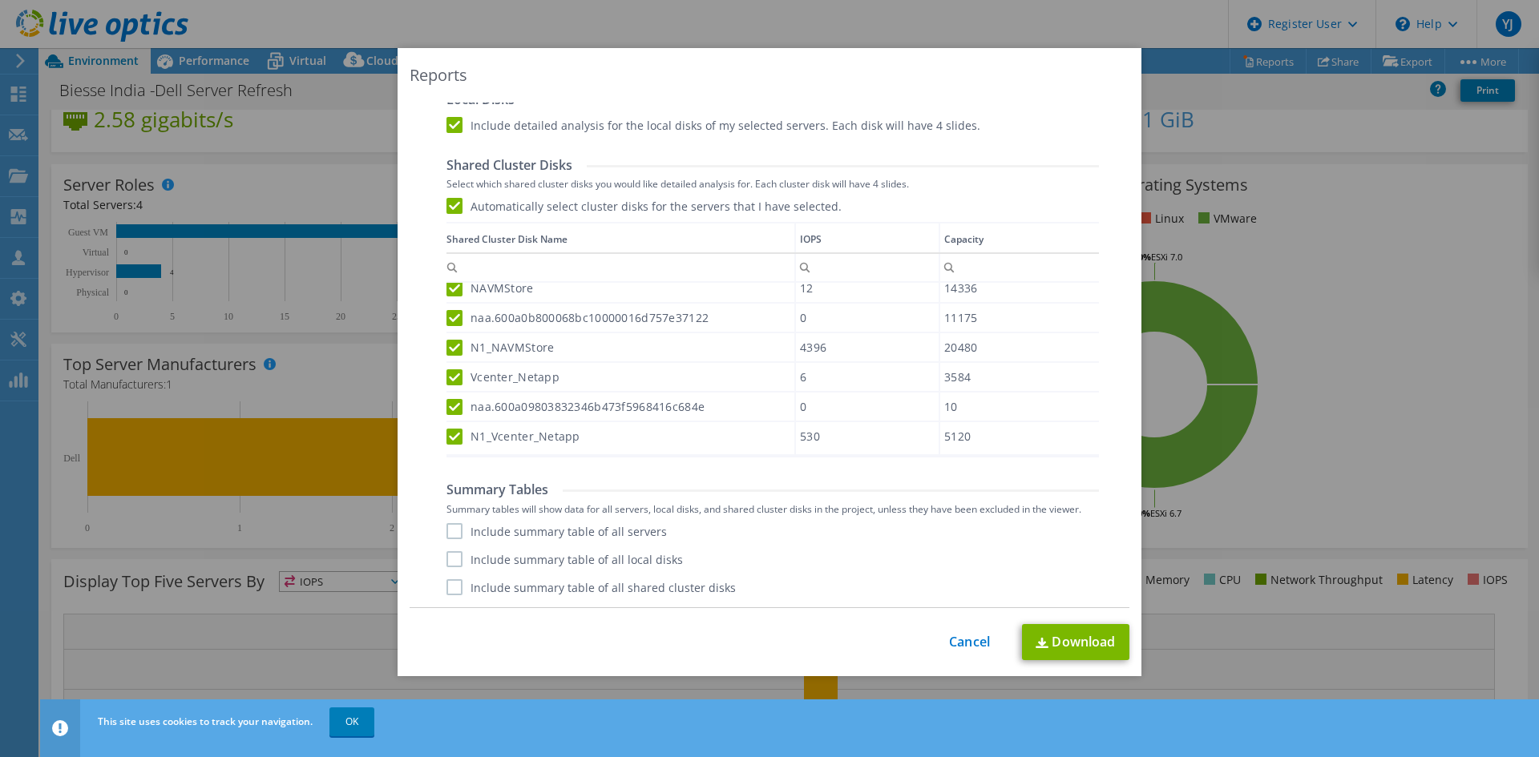
click at [449, 527] on label "Include summary table of all servers" at bounding box center [556, 531] width 220 height 16
click at [0, 0] on input "Include summary table of all servers" at bounding box center [0, 0] width 0 height 0
click at [446, 557] on label "Include summary table of all local disks" at bounding box center [564, 559] width 236 height 16
click at [0, 0] on input "Include summary table of all local disks" at bounding box center [0, 0] width 0 height 0
click at [450, 584] on label "Include summary table of all shared cluster disks" at bounding box center [590, 588] width 289 height 16
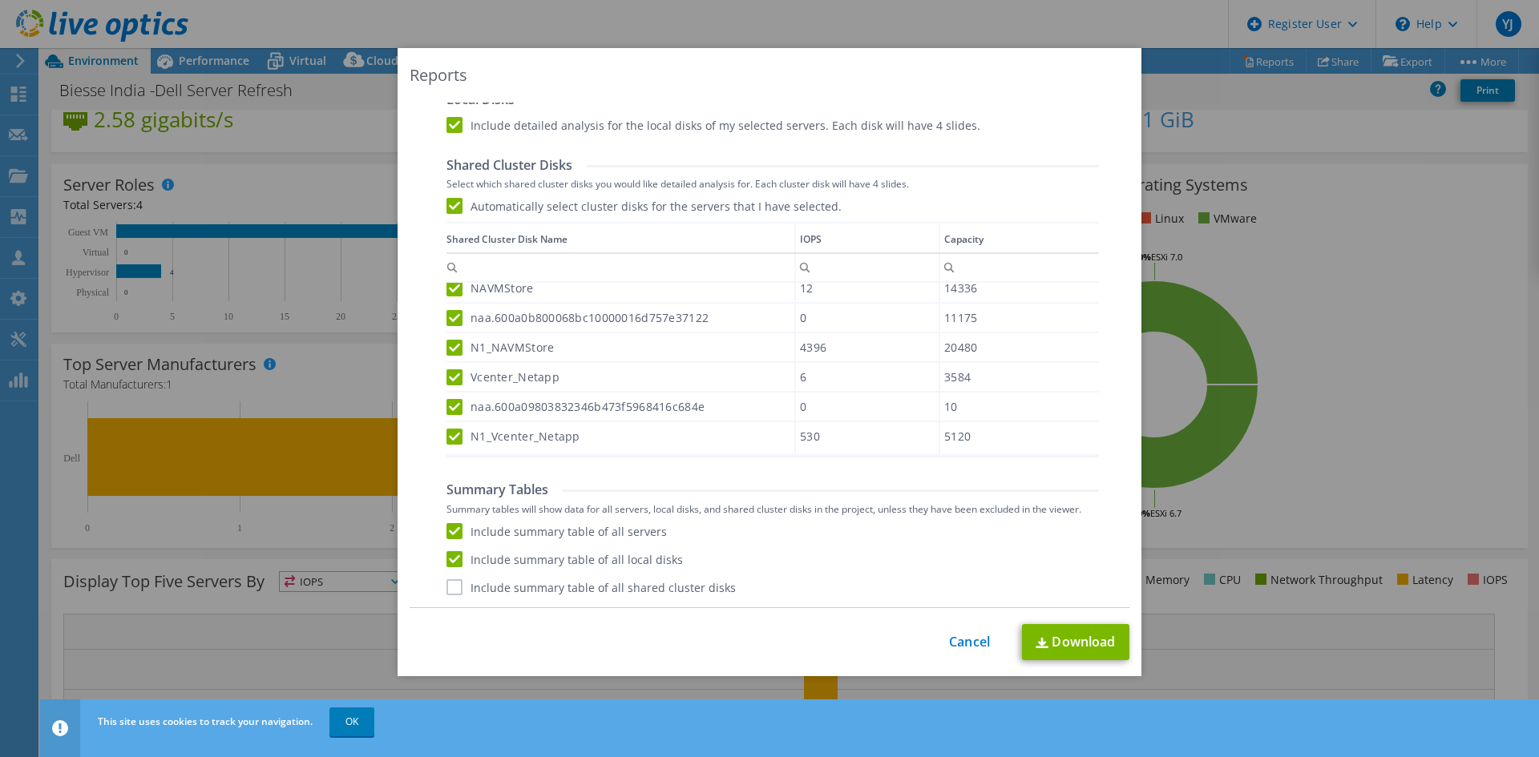
click at [0, 0] on input "Include summary table of all shared cluster disks" at bounding box center [0, 0] width 0 height 0
click at [1066, 651] on link "Download" at bounding box center [1075, 642] width 107 height 36
click at [1243, 246] on div "Reports Select Region for Cloud Pricing Asia Pacific ([GEOGRAPHIC_DATA]) [GEOGR…" at bounding box center [769, 378] width 1539 height 661
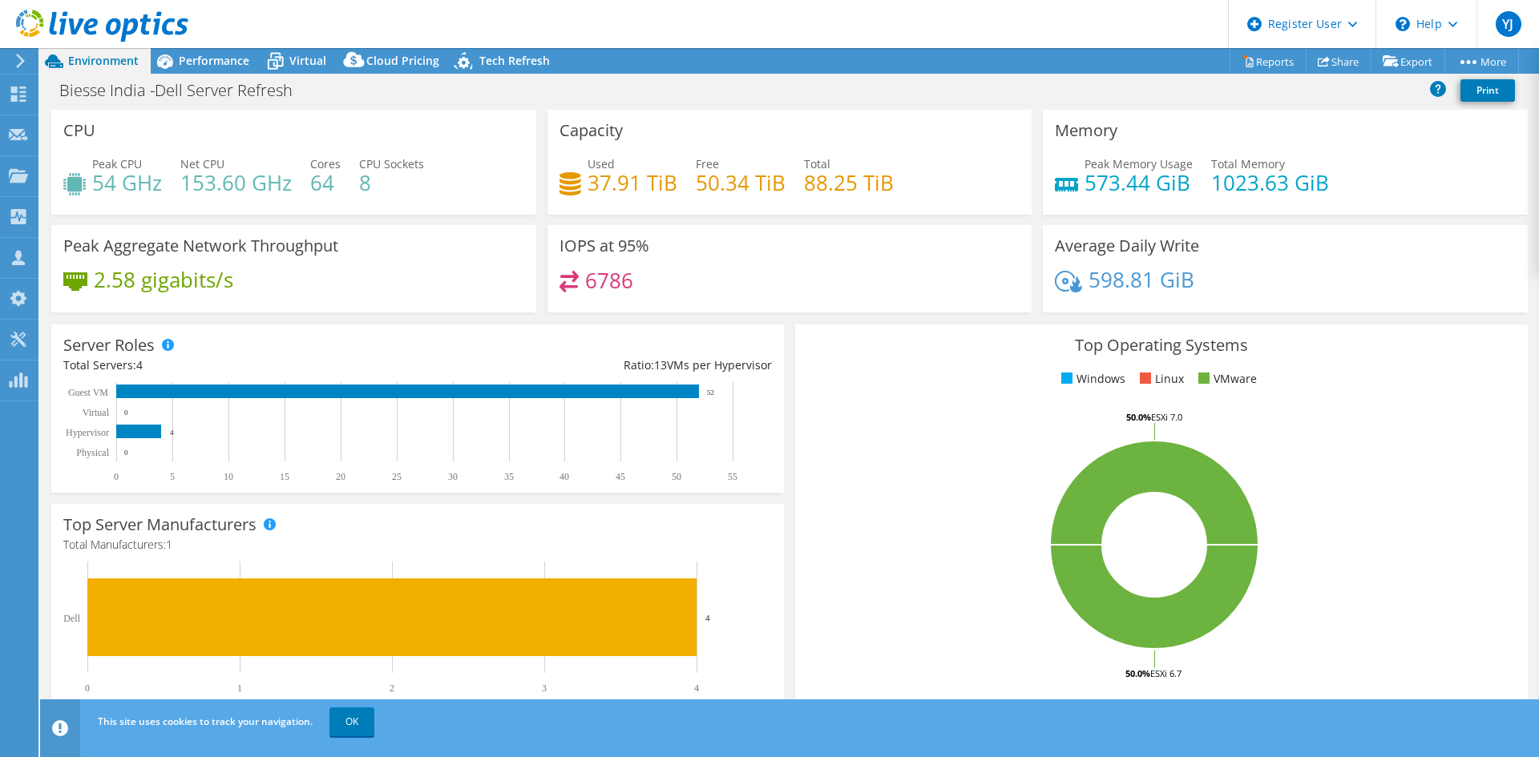
select select "USD"
